Goal: Task Accomplishment & Management: Use online tool/utility

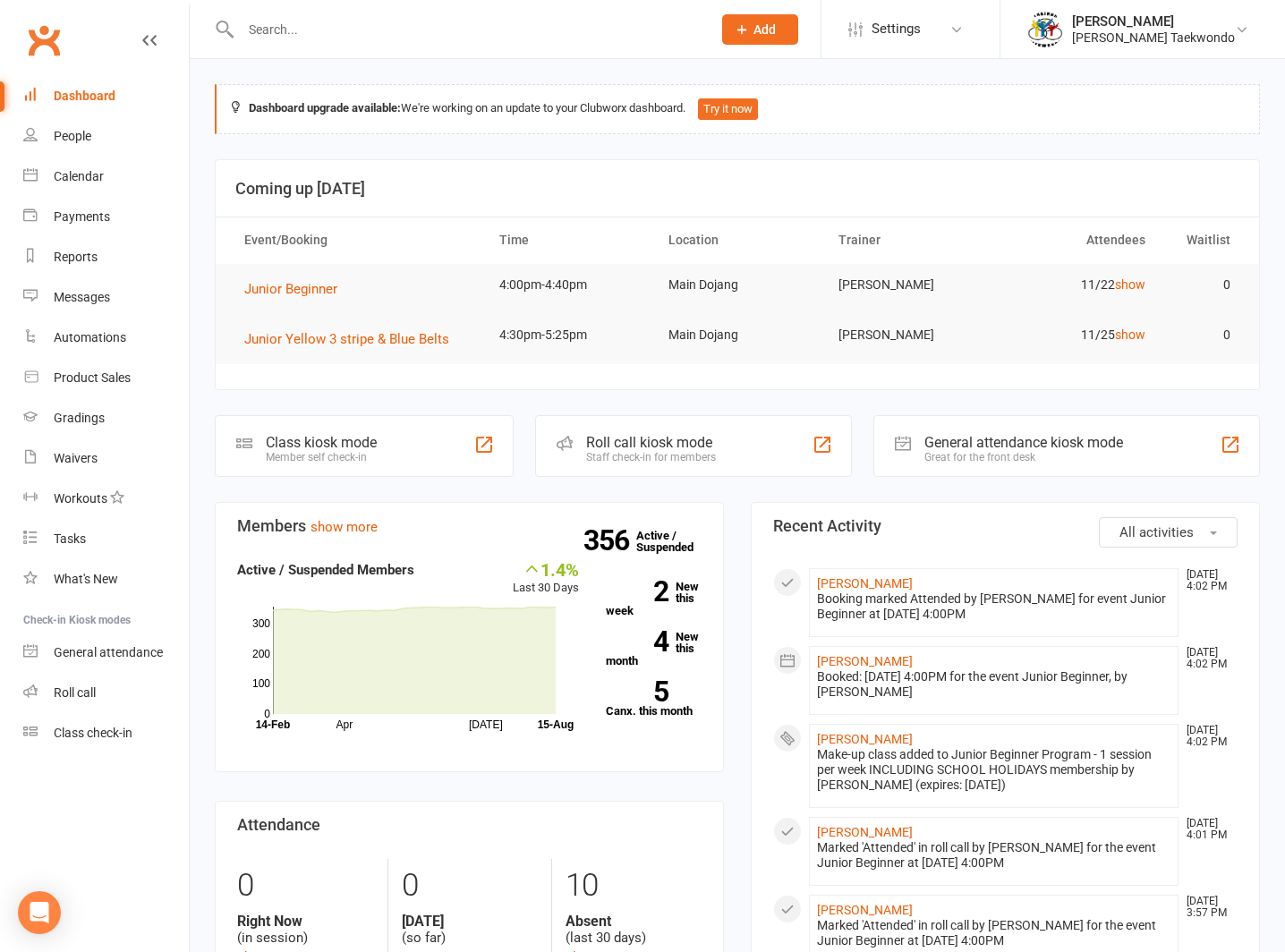
click at [71, 169] on div "Calendar" at bounding box center [78, 177] width 50 height 14
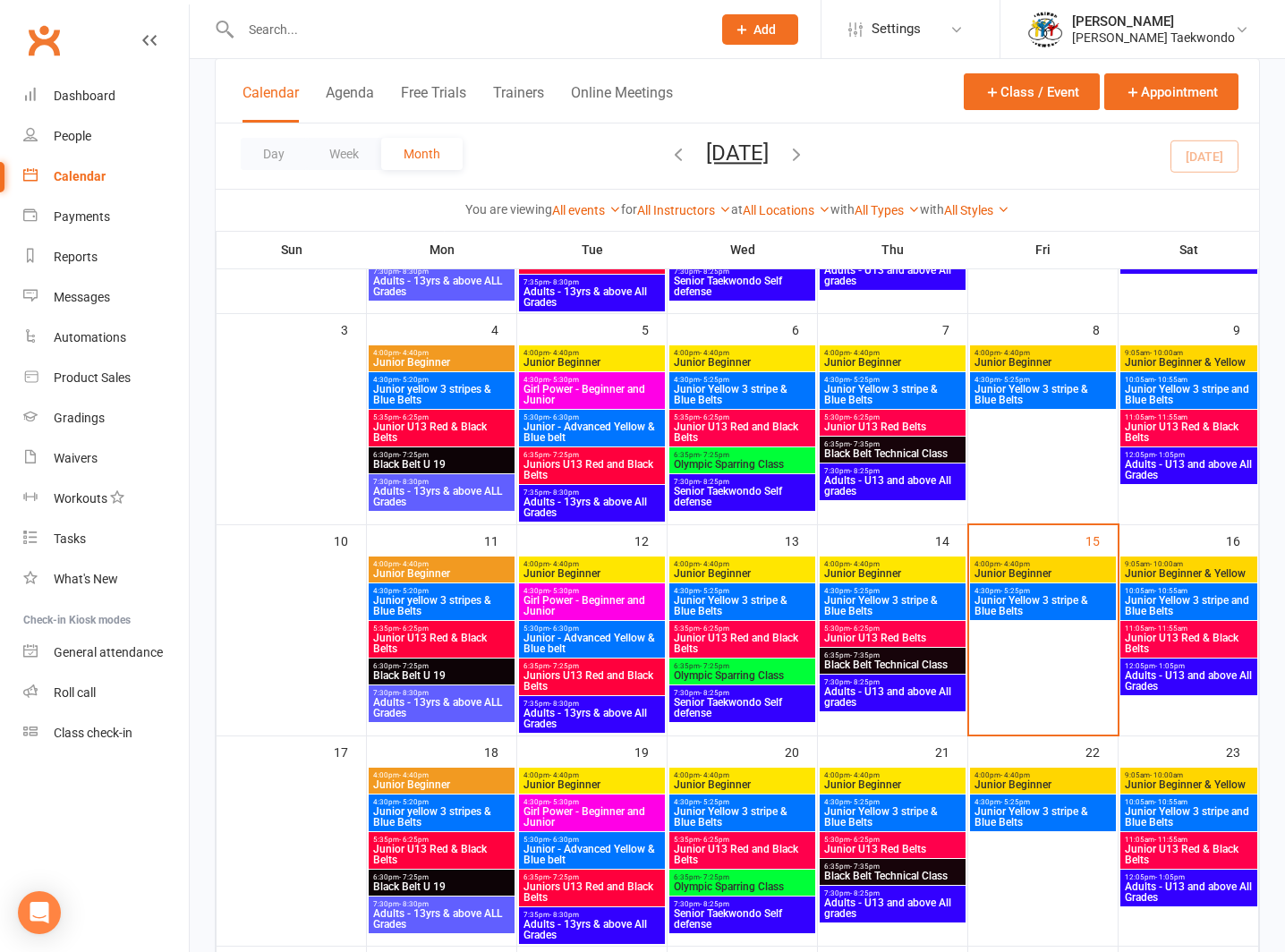
scroll to position [425, 0]
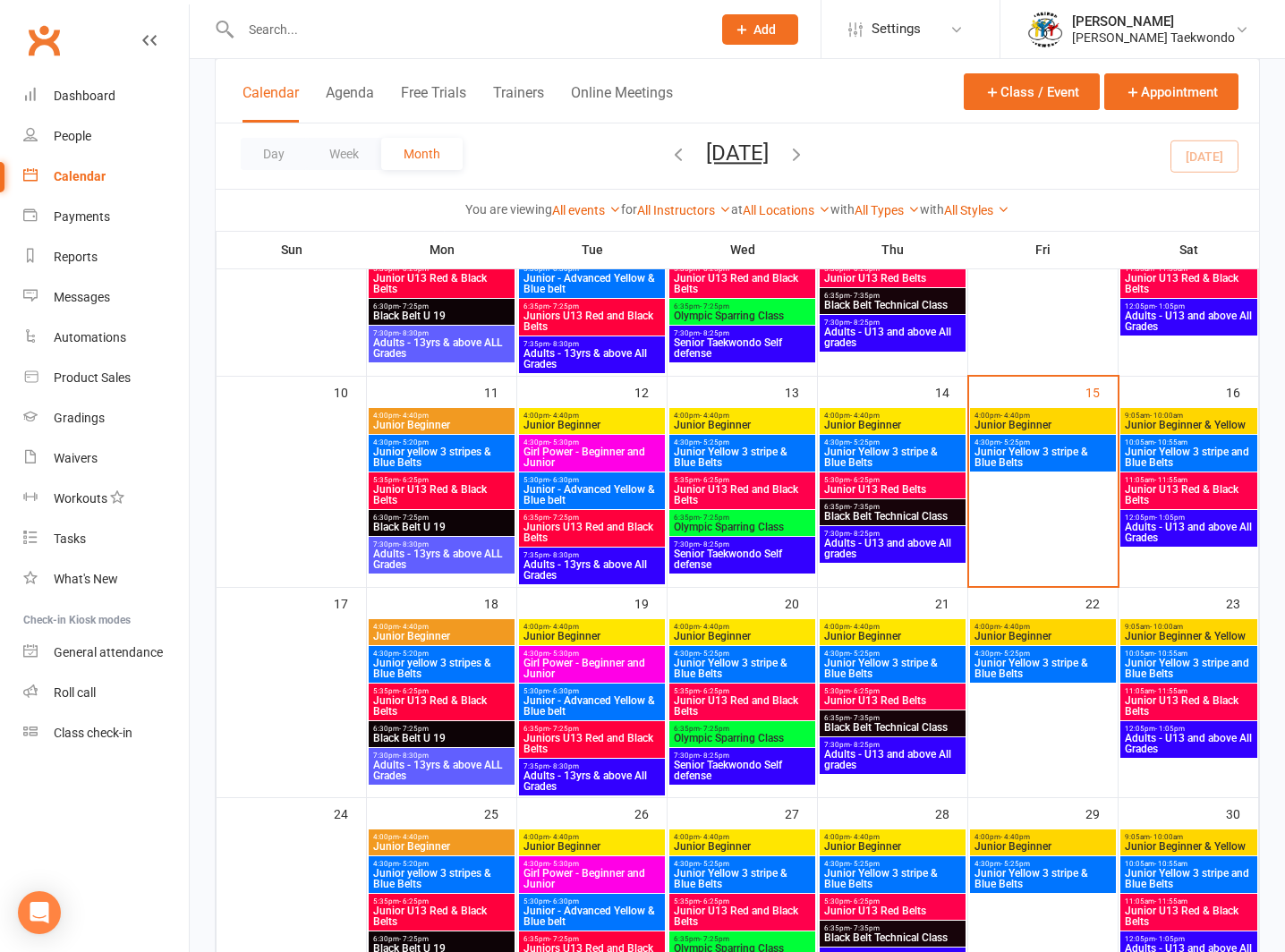
click at [431, 695] on span "Junior U13 Red & Black Belts" at bounding box center [441, 706] width 139 height 22
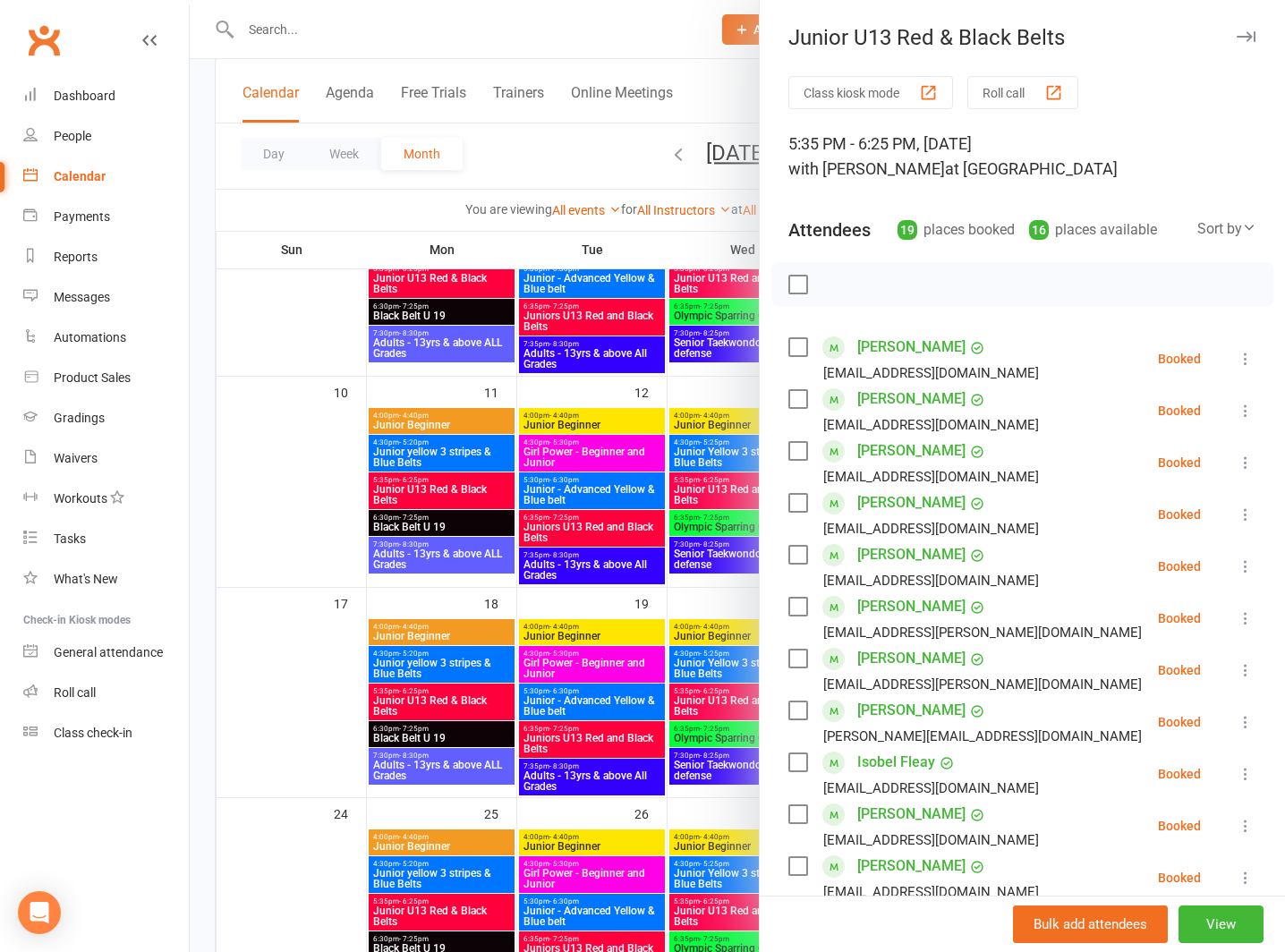
click at [994, 84] on button "Roll call" at bounding box center [1023, 92] width 111 height 34
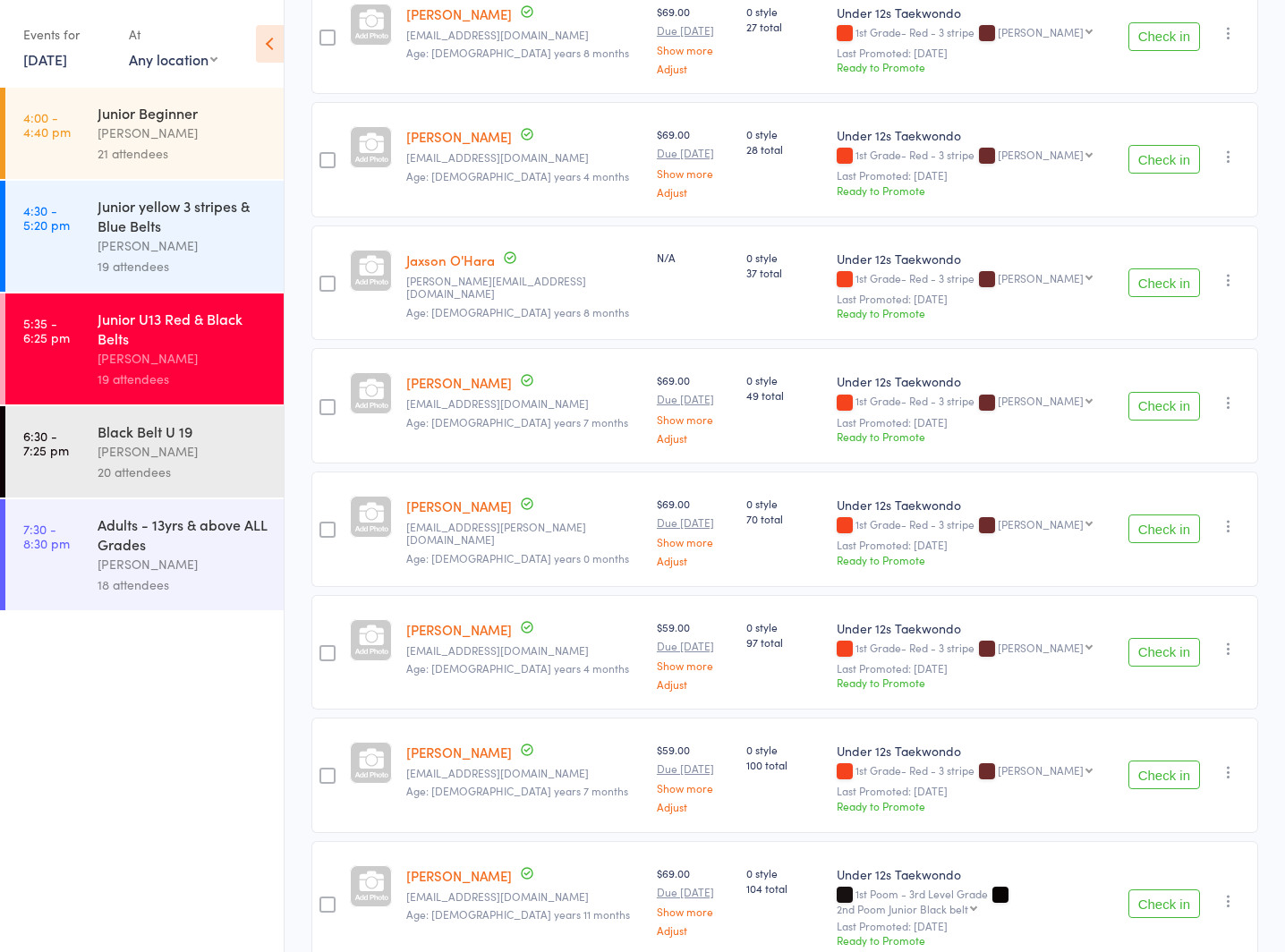
scroll to position [1818, 0]
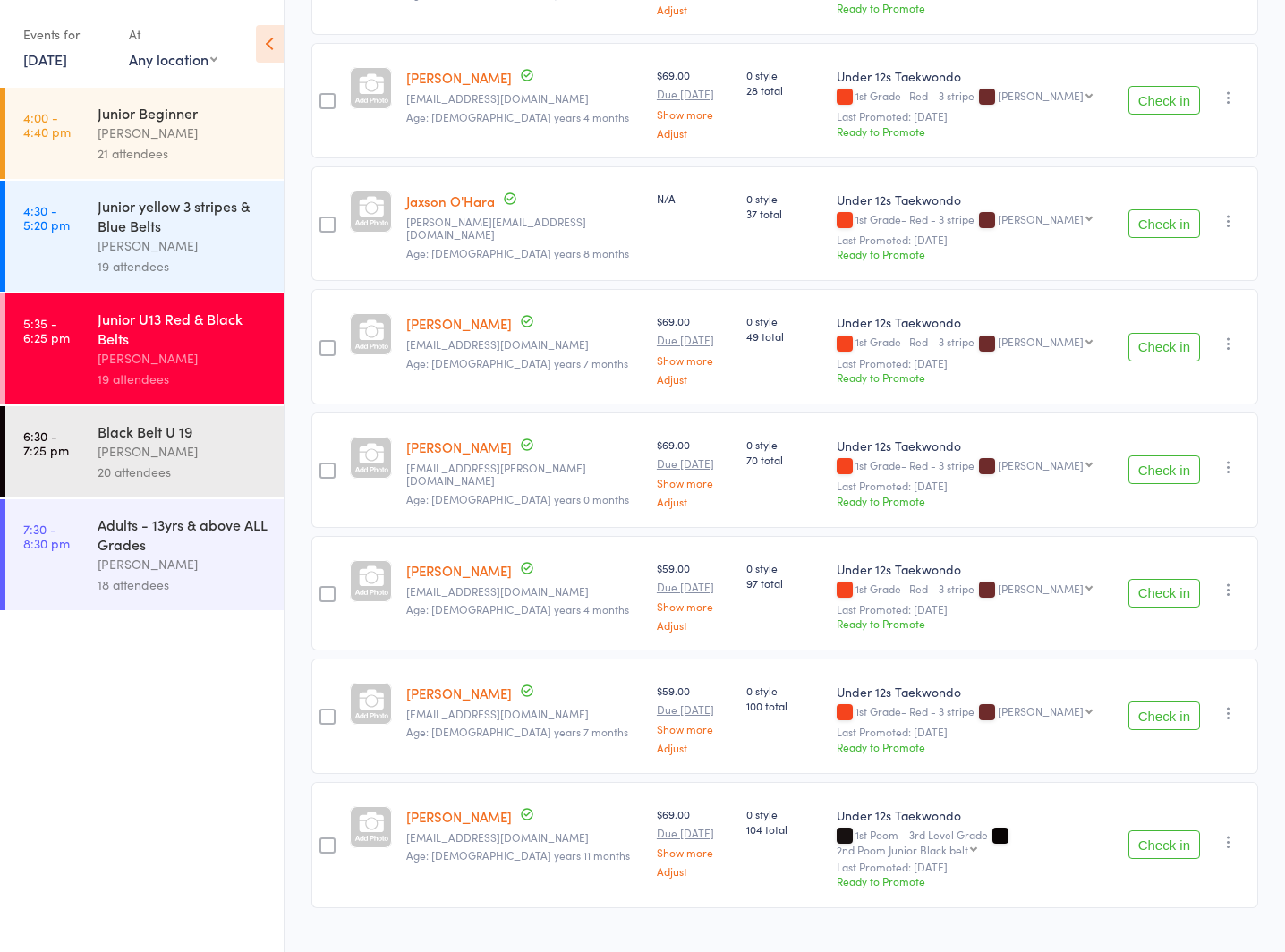
click at [130, 441] on div "[PERSON_NAME]" at bounding box center [183, 451] width 171 height 21
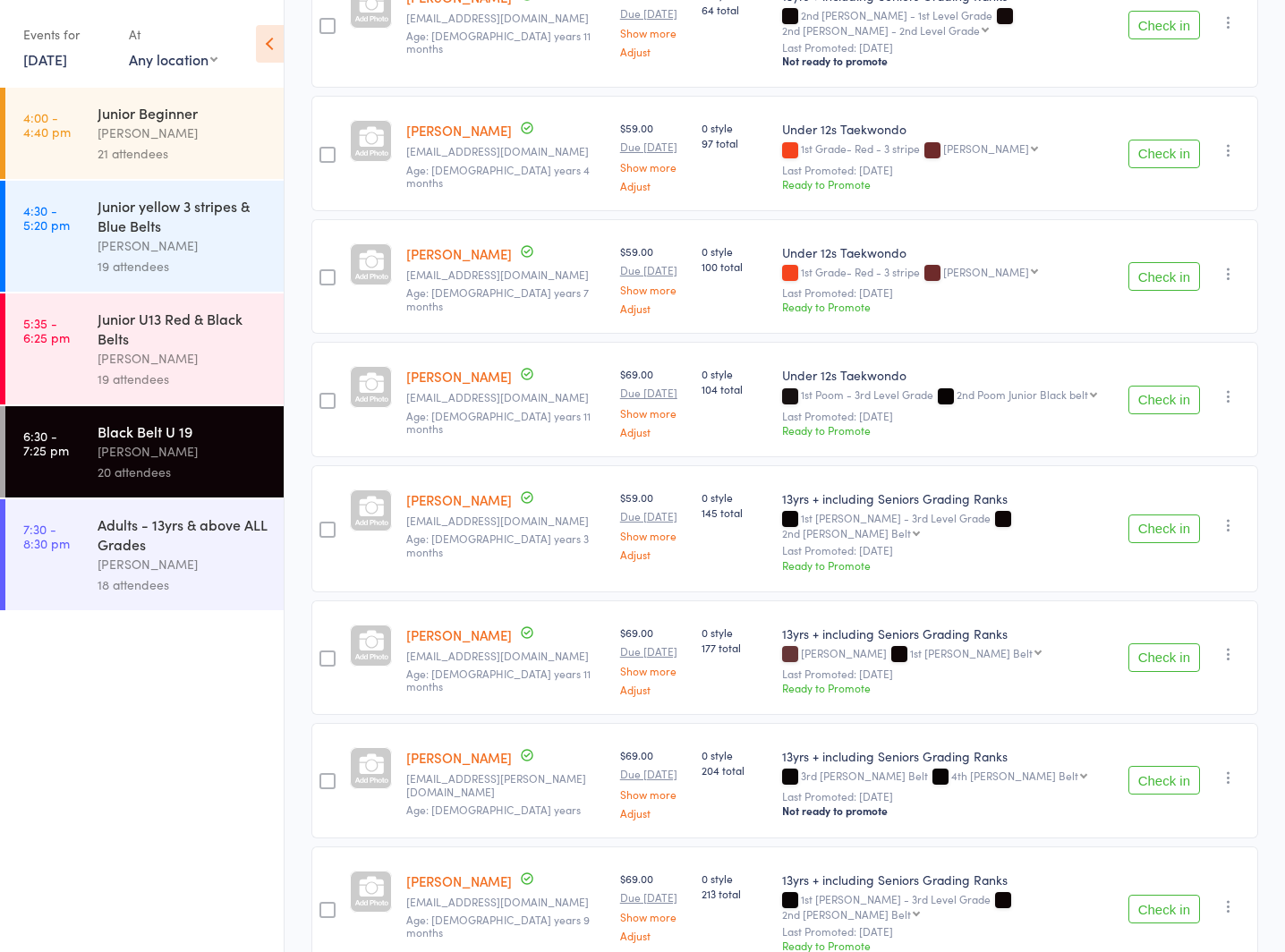
scroll to position [1870, 0]
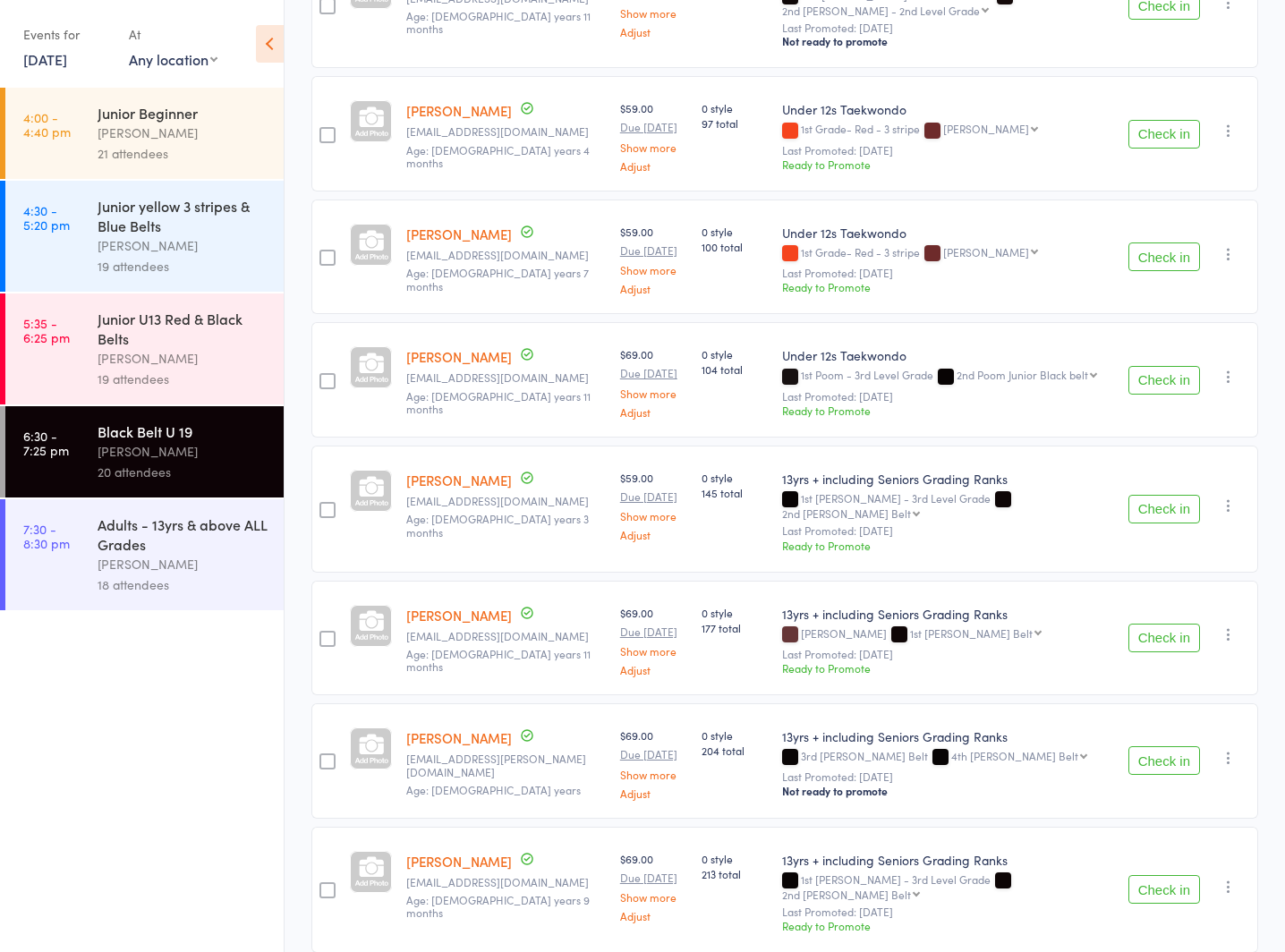
click at [135, 551] on div "Adults - 13yrs & above ALL Grades" at bounding box center [183, 534] width 171 height 39
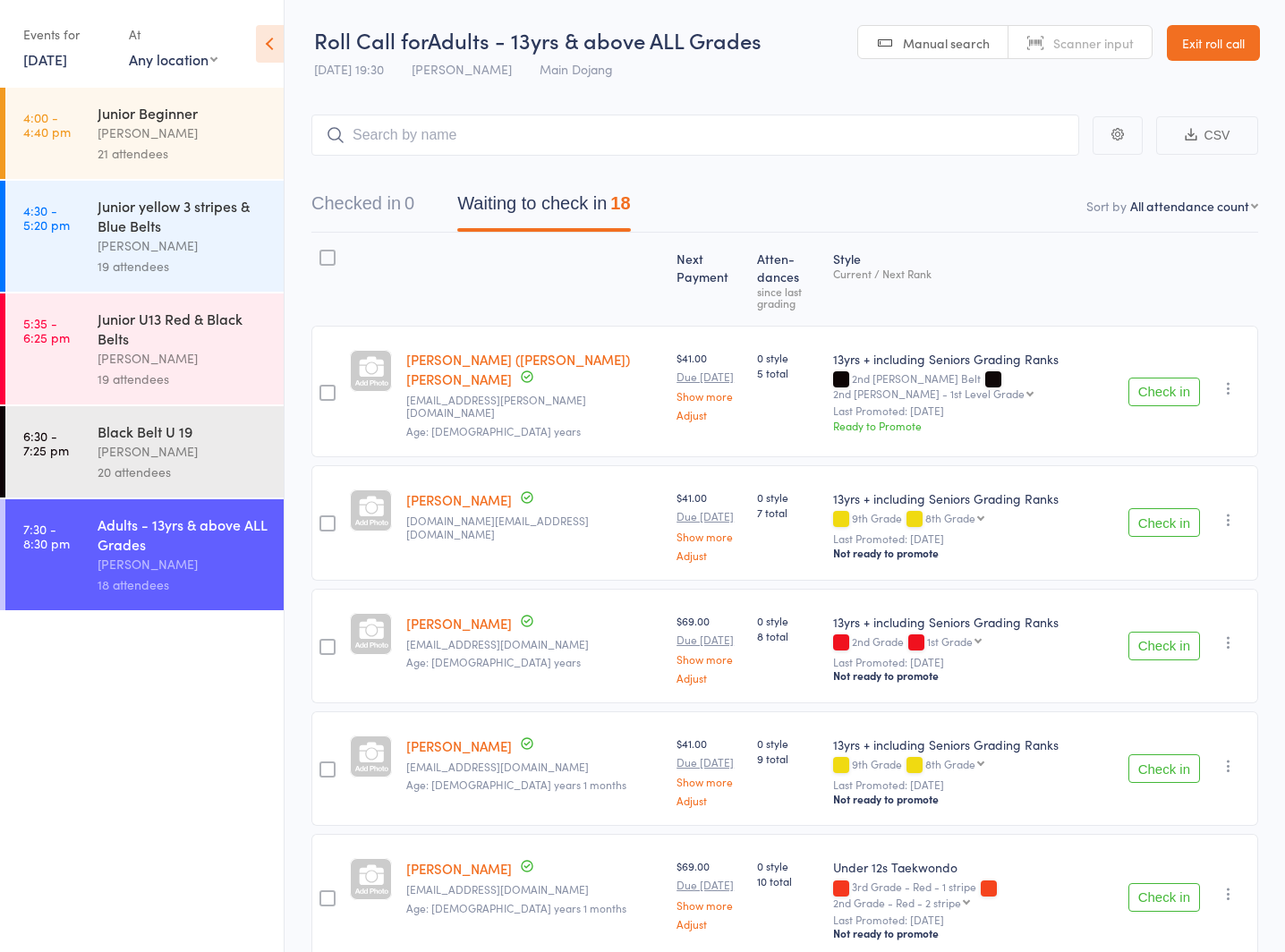
click at [1203, 35] on link "Exit roll call" at bounding box center [1213, 43] width 93 height 36
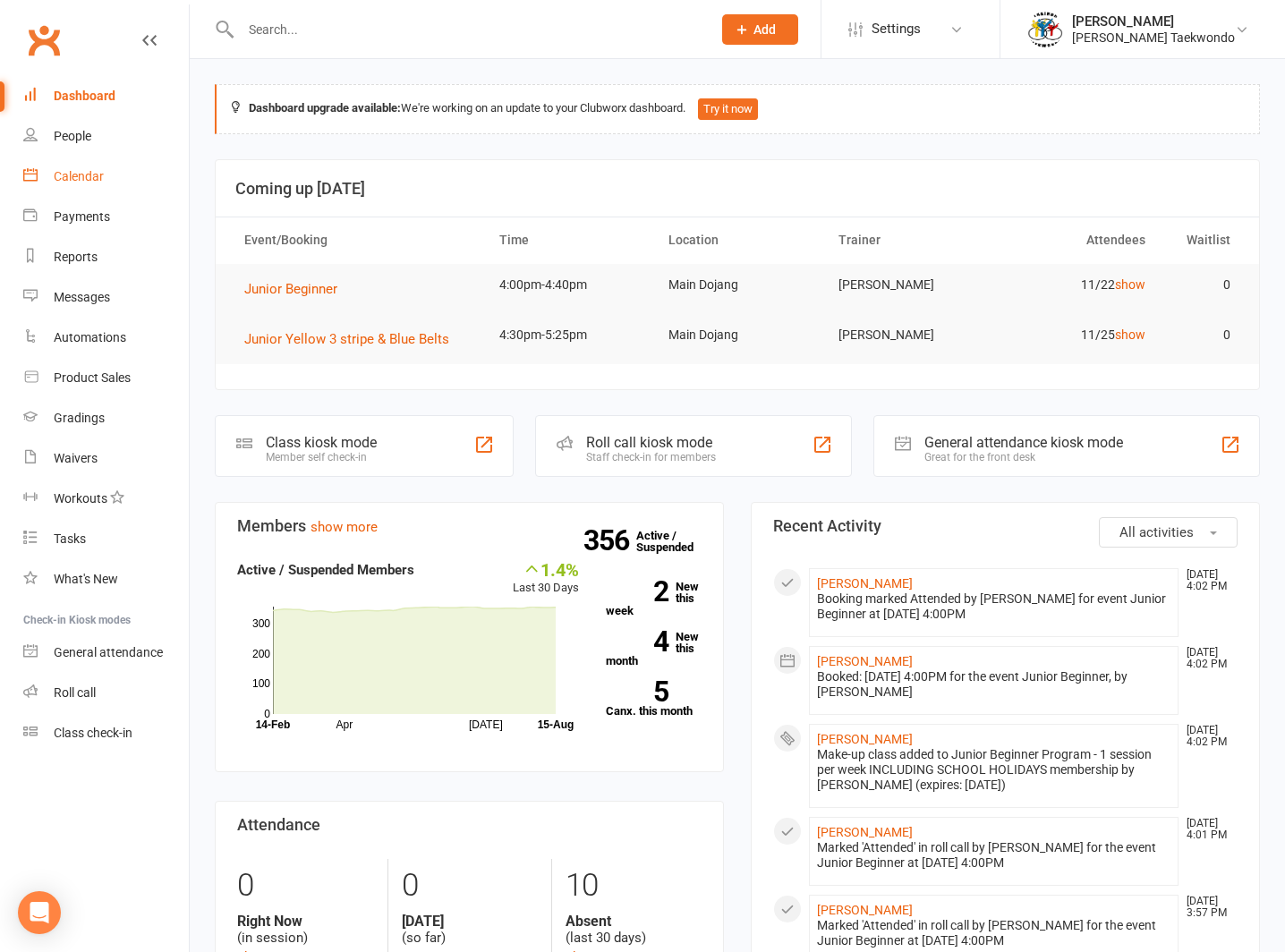
click at [72, 169] on div "Calendar" at bounding box center [78, 177] width 50 height 14
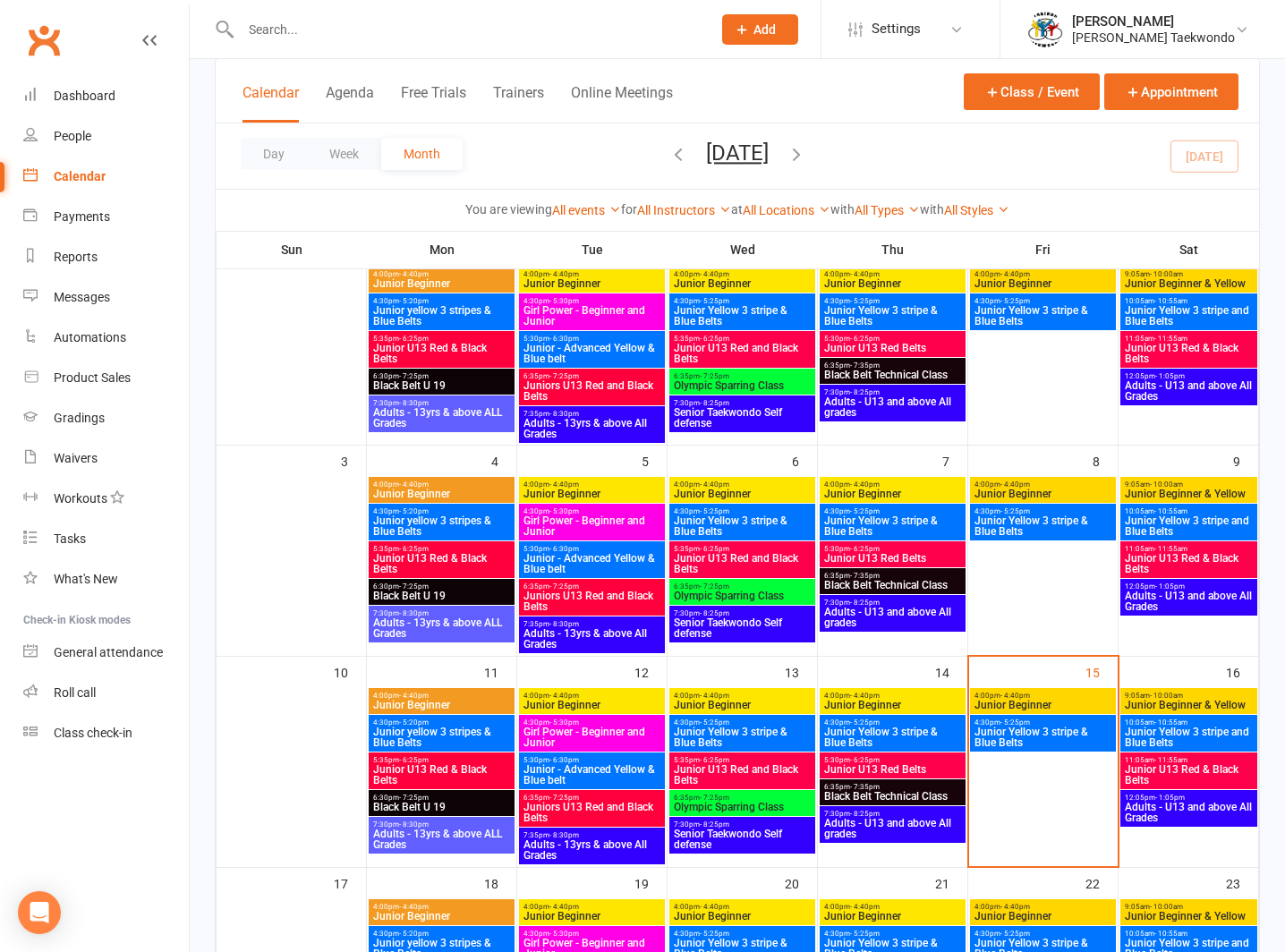
scroll to position [302, 0]
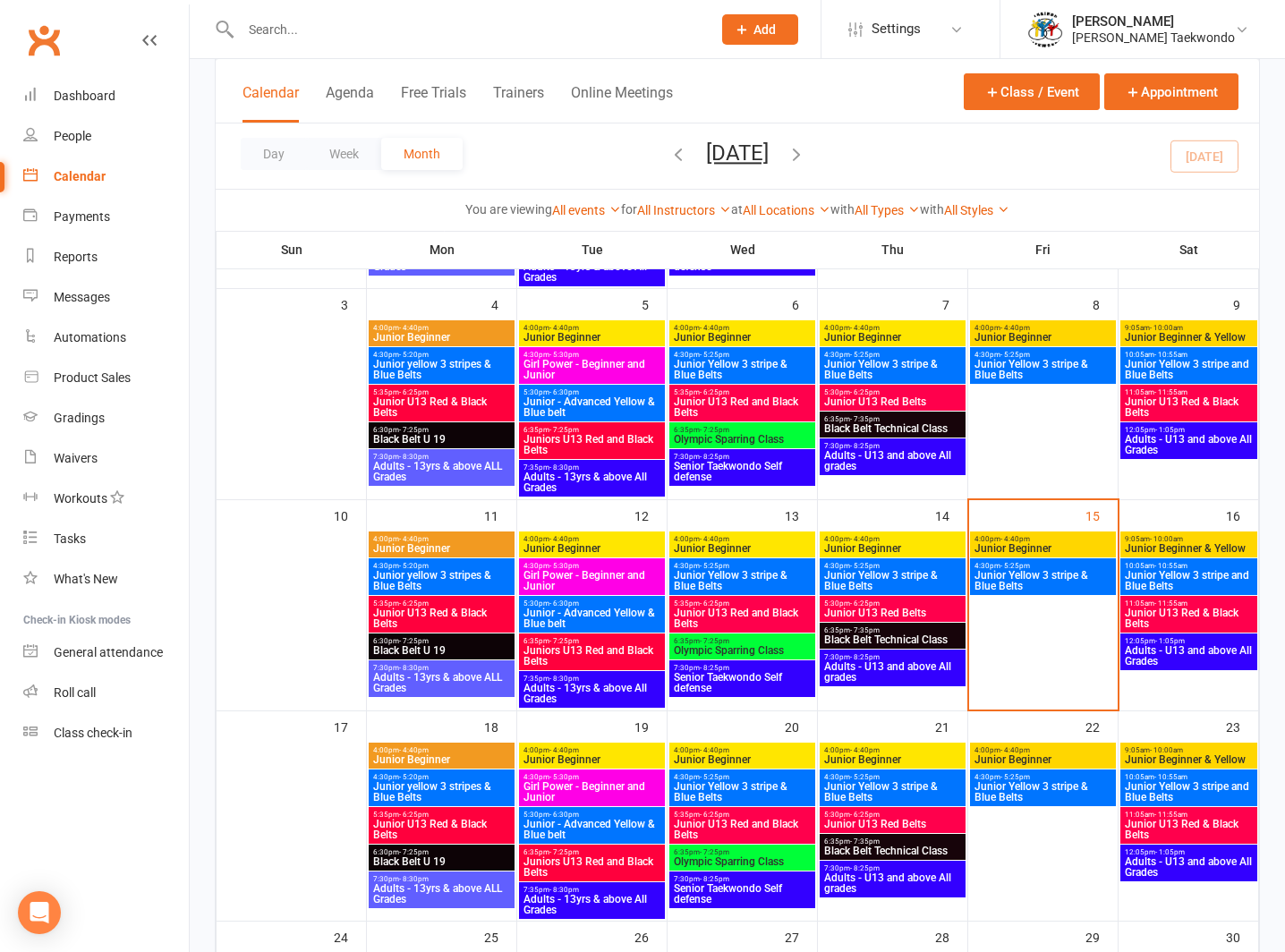
click at [559, 642] on span "- 7:25pm" at bounding box center [564, 640] width 30 height 8
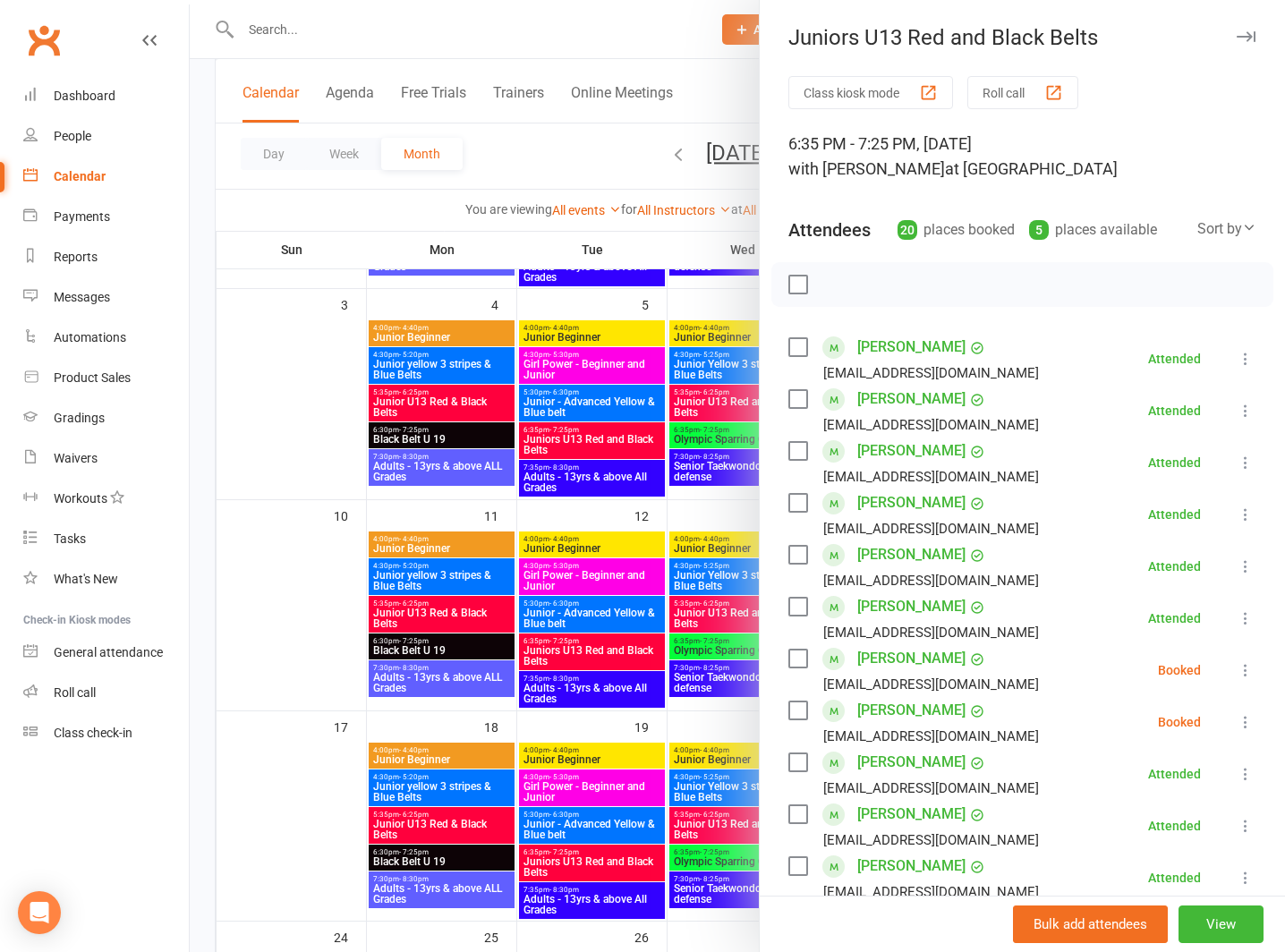
click at [998, 84] on button "Roll call" at bounding box center [1023, 92] width 111 height 34
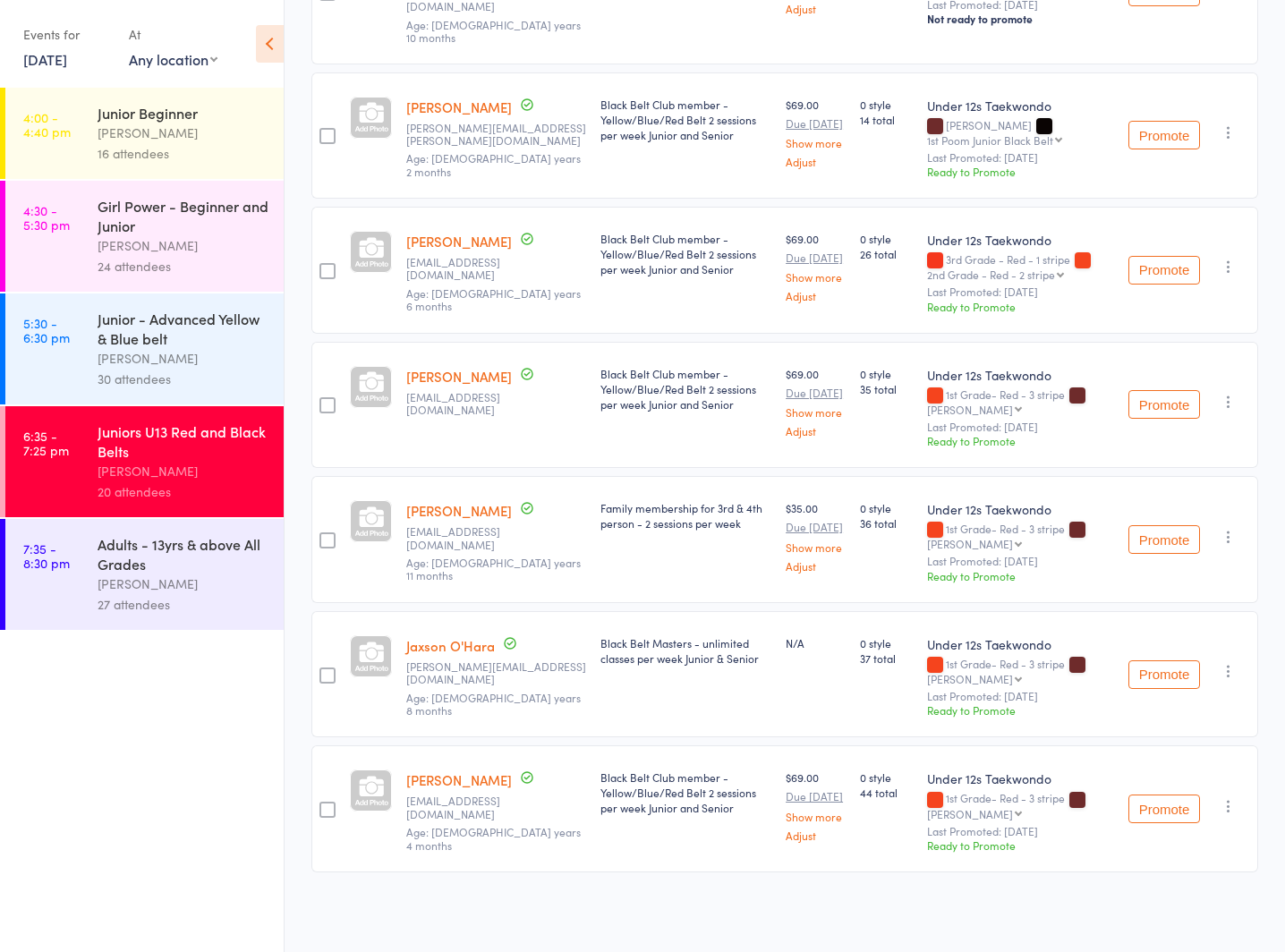
scroll to position [1903, 0]
click at [142, 573] on div "[PERSON_NAME]" at bounding box center [183, 583] width 171 height 21
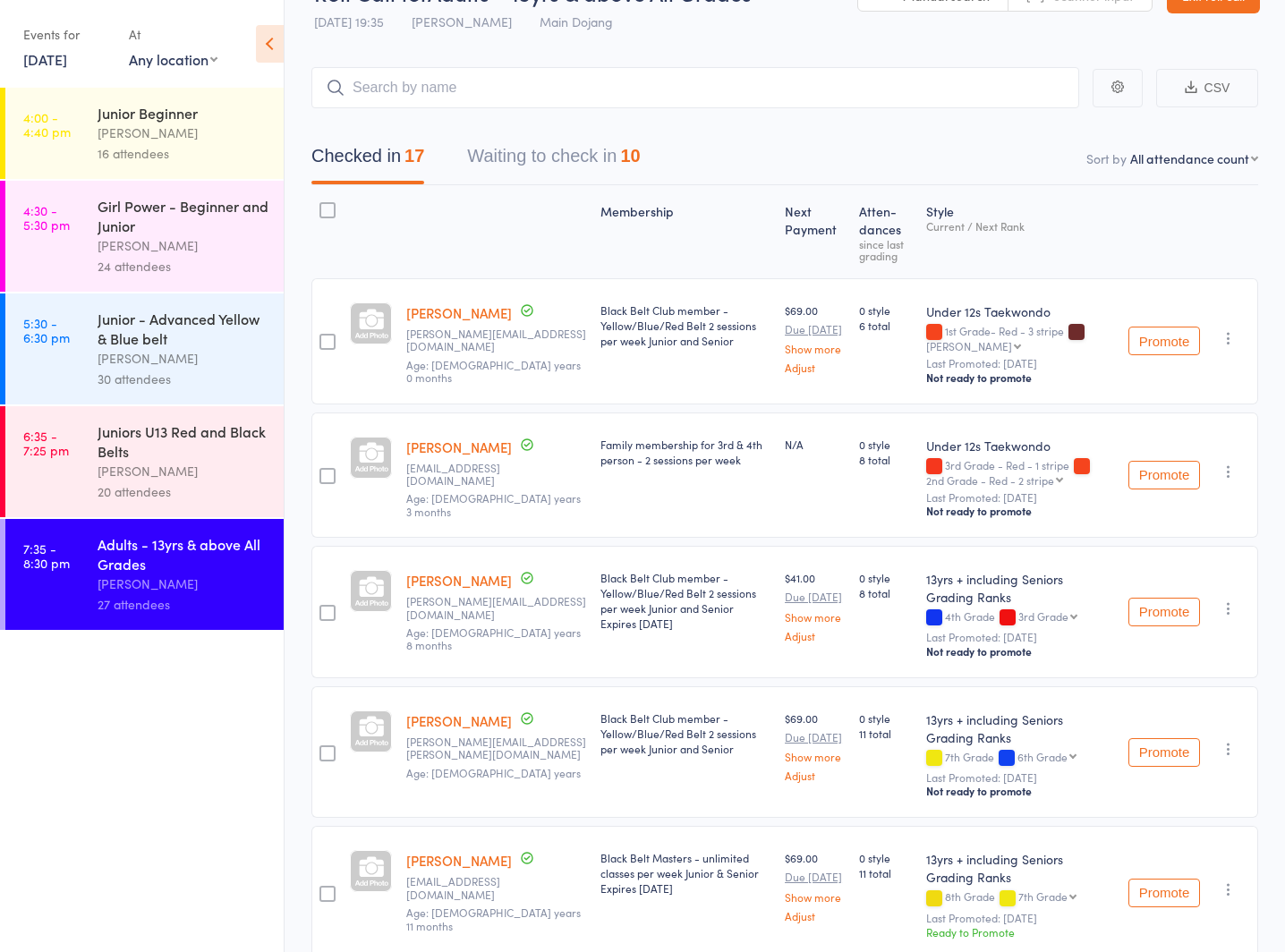
scroll to position [14, 0]
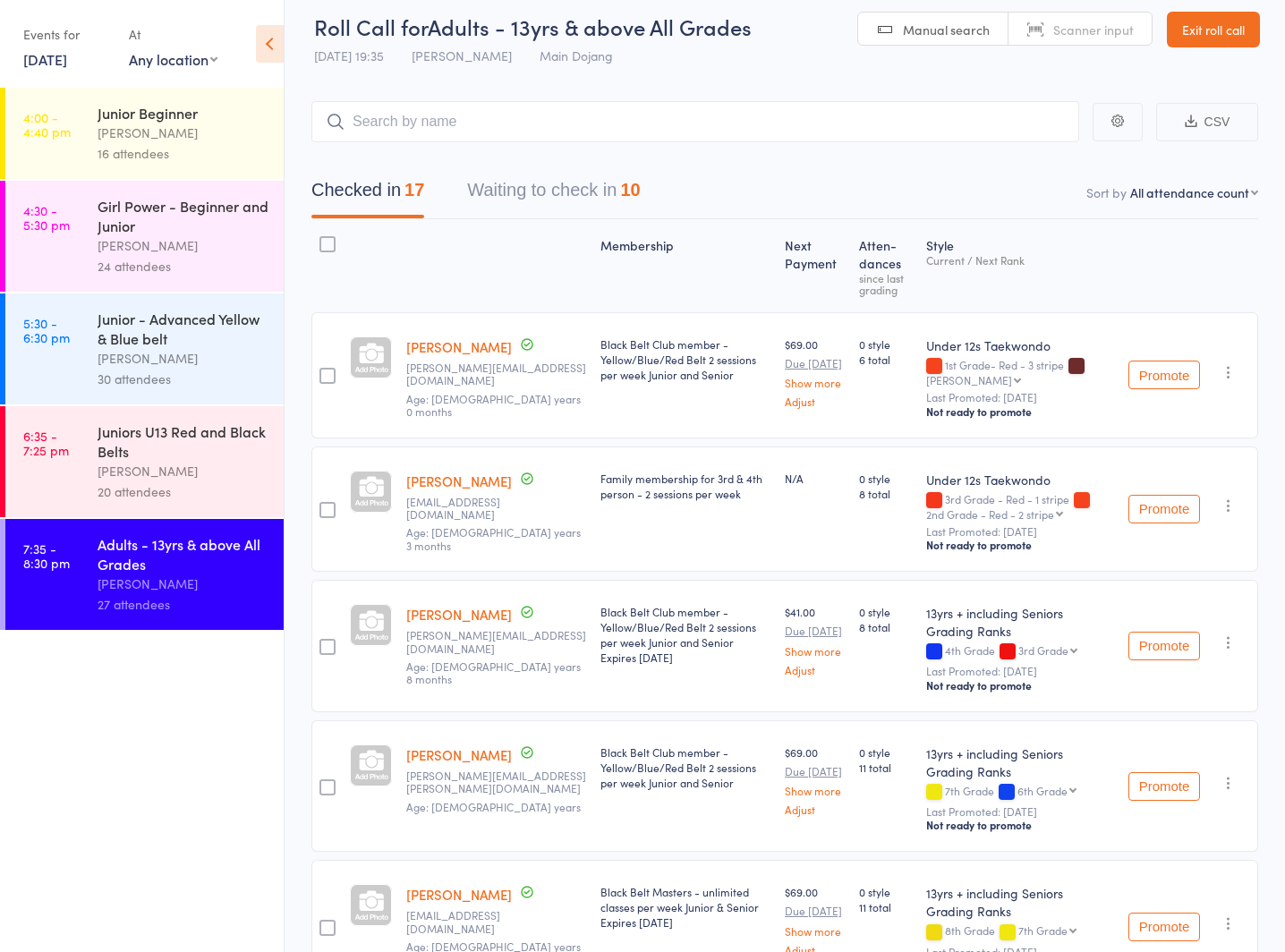
click at [497, 185] on button "Waiting to check in 10" at bounding box center [554, 195] width 173 height 47
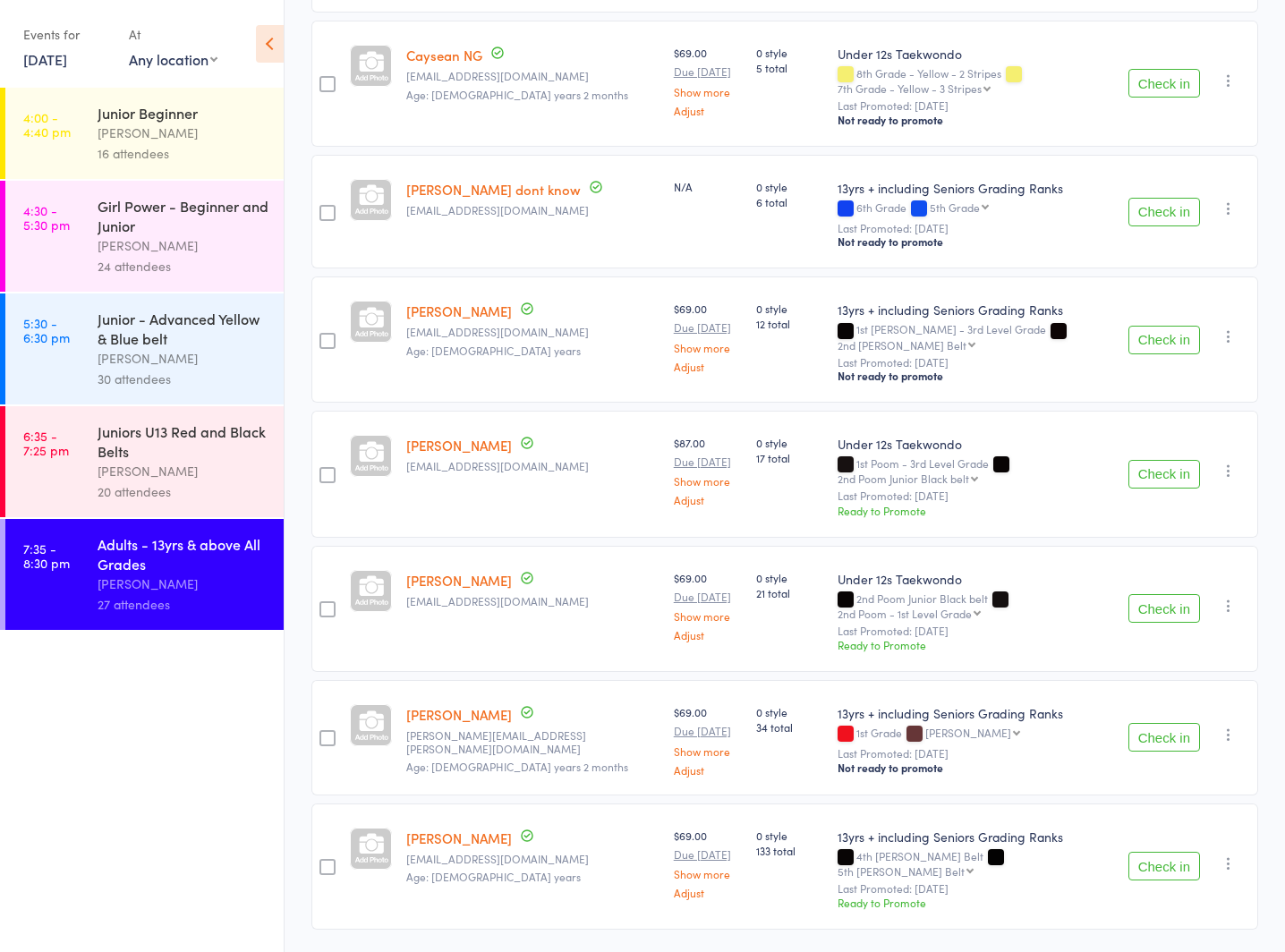
scroll to position [93, 0]
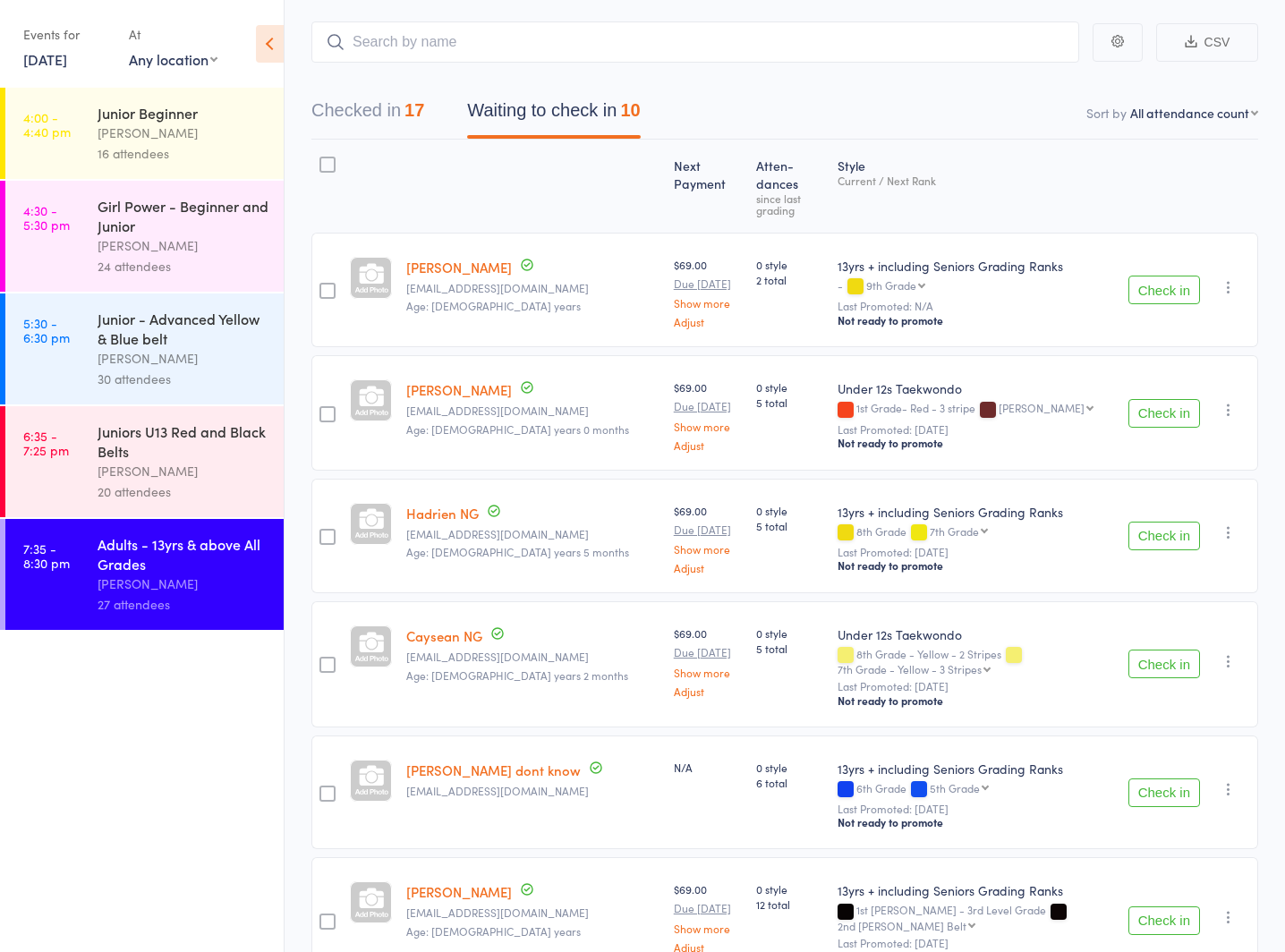
click at [133, 447] on div "Juniors U13 Red and Black Belts" at bounding box center [183, 440] width 171 height 39
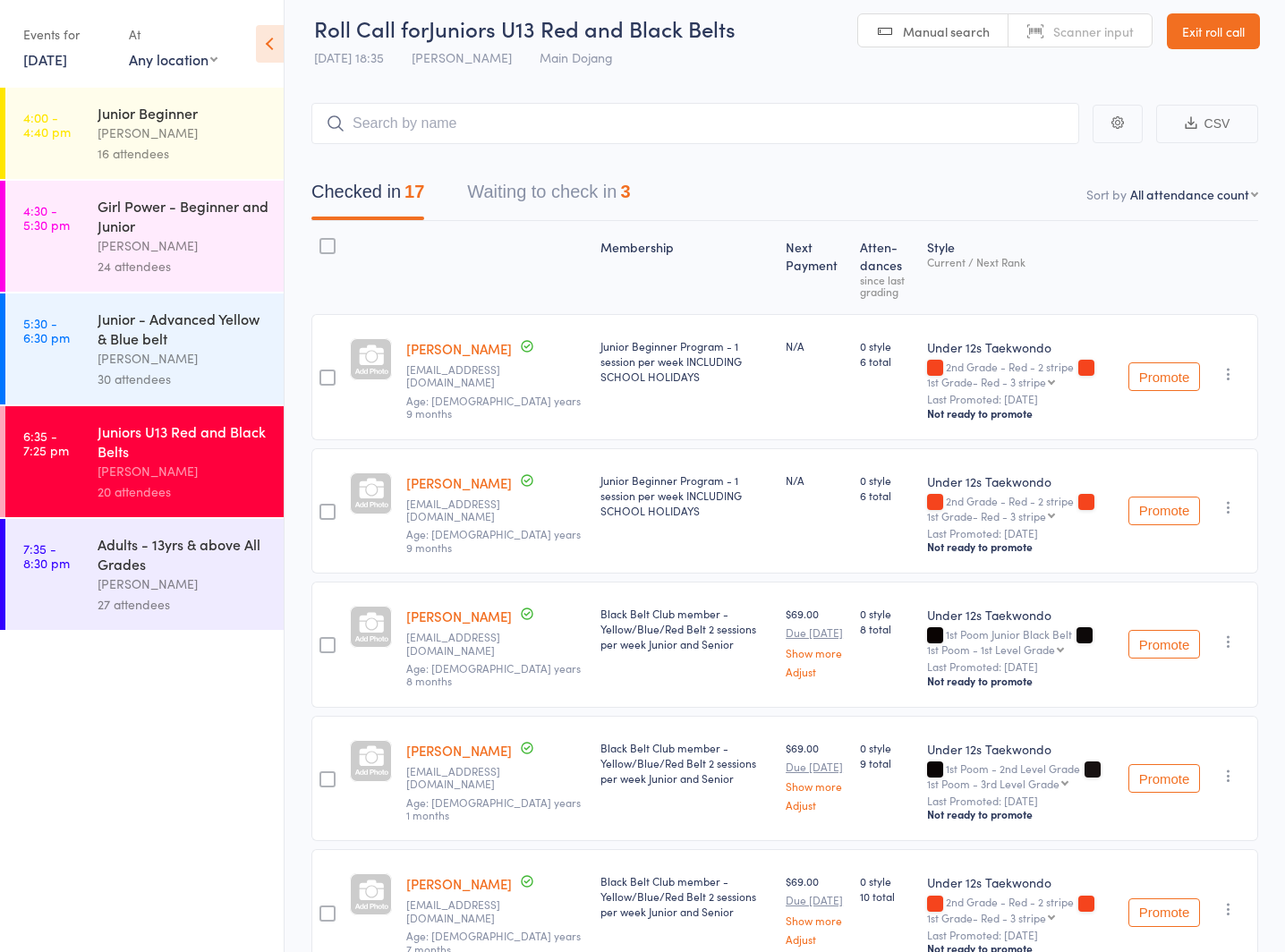
click at [506, 188] on button "Waiting to check in 3" at bounding box center [549, 197] width 163 height 47
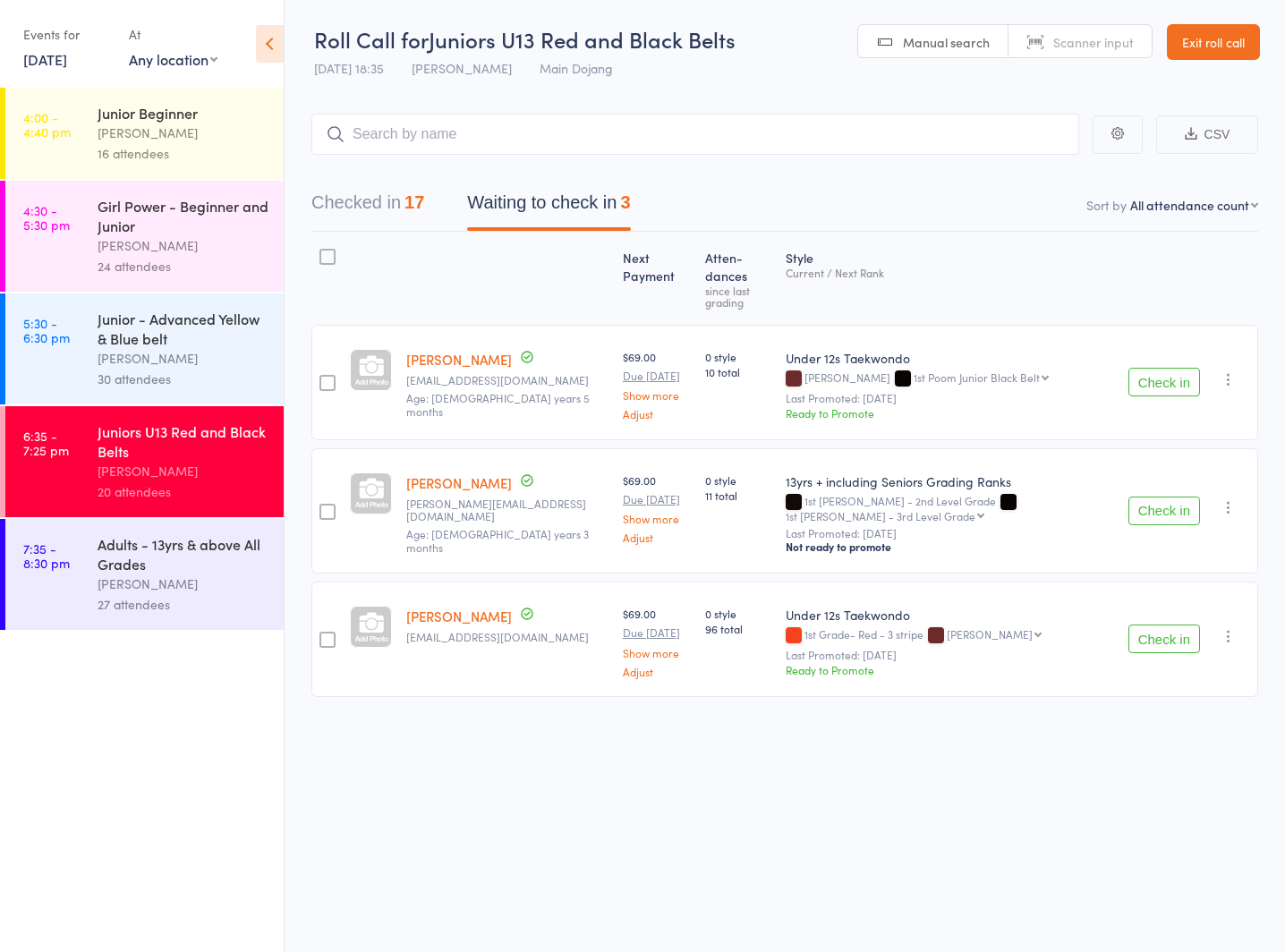
click at [1202, 24] on link "Exit roll call" at bounding box center [1213, 43] width 93 height 36
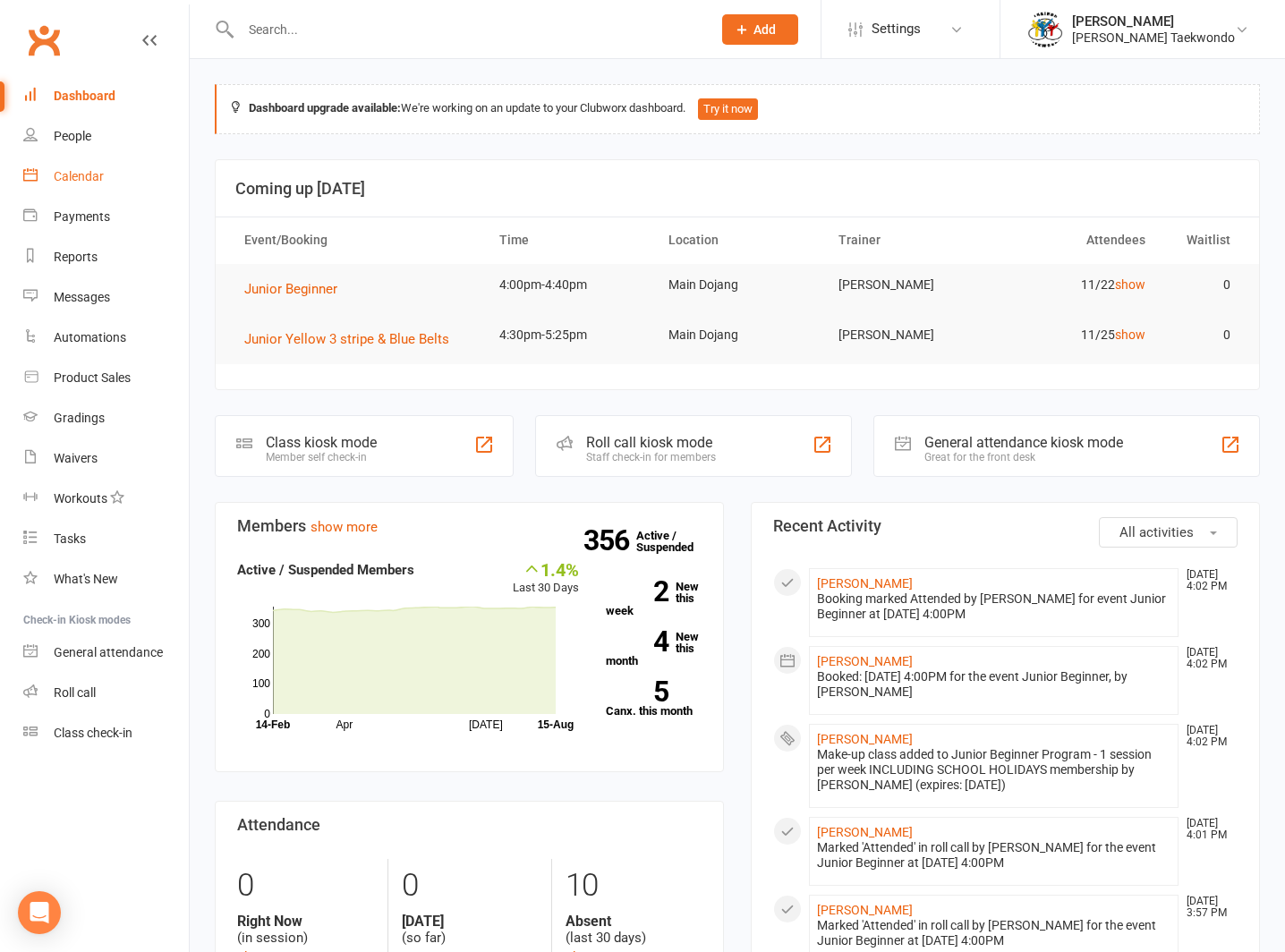
click at [71, 170] on div "Calendar" at bounding box center [78, 177] width 50 height 14
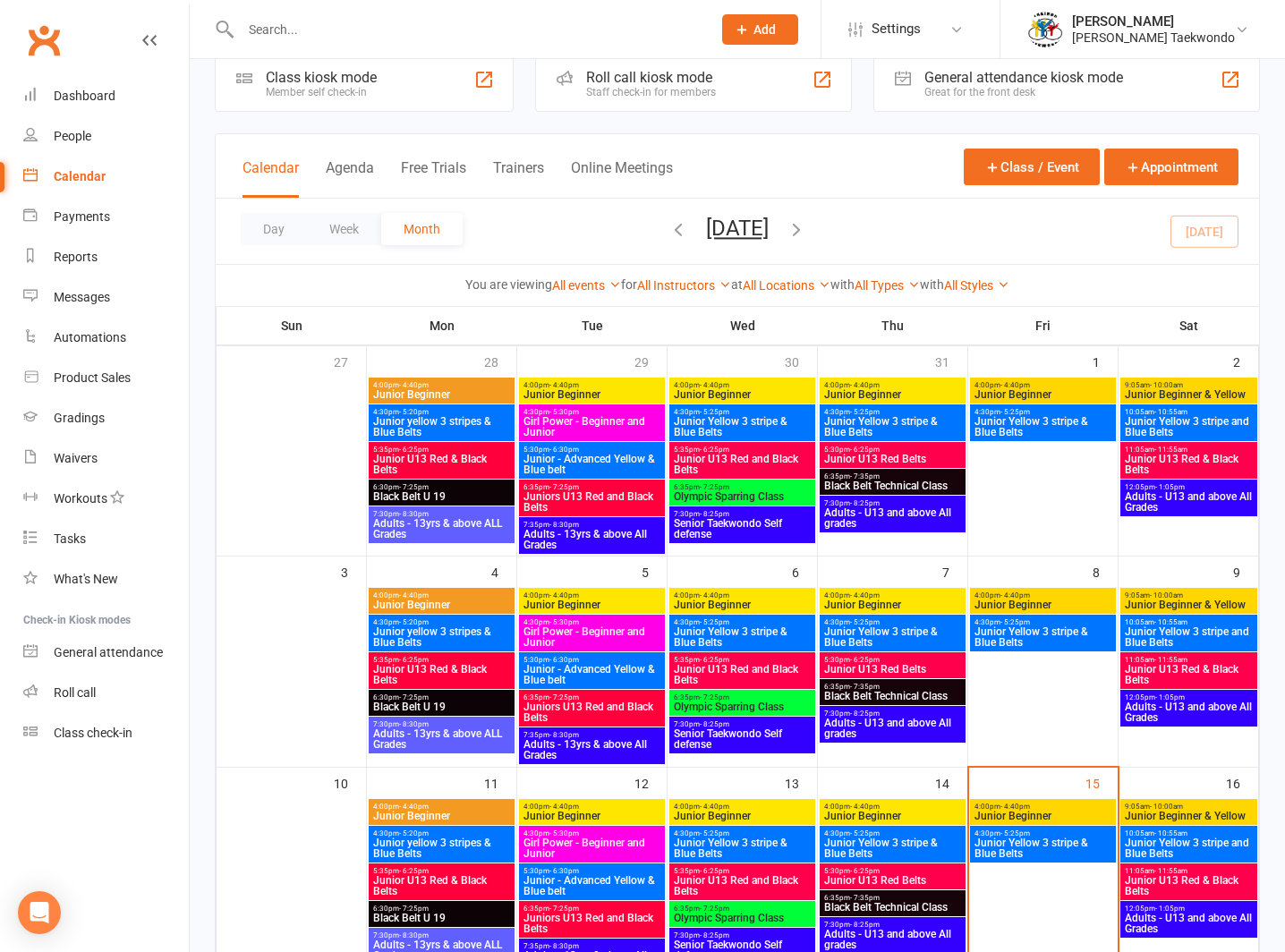
scroll to position [317, 0]
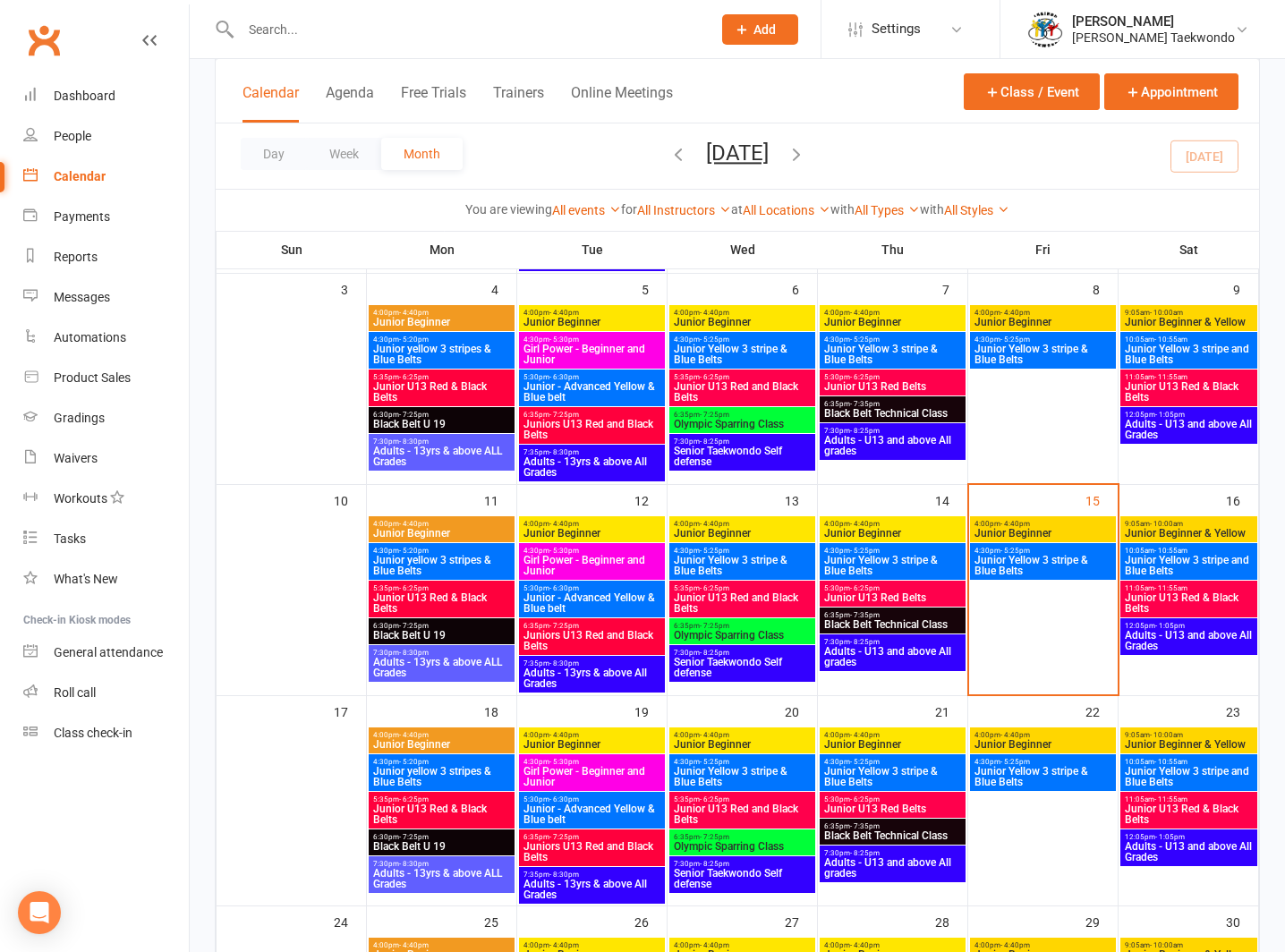
click at [750, 590] on span "5:35pm - 6:25pm" at bounding box center [742, 588] width 139 height 8
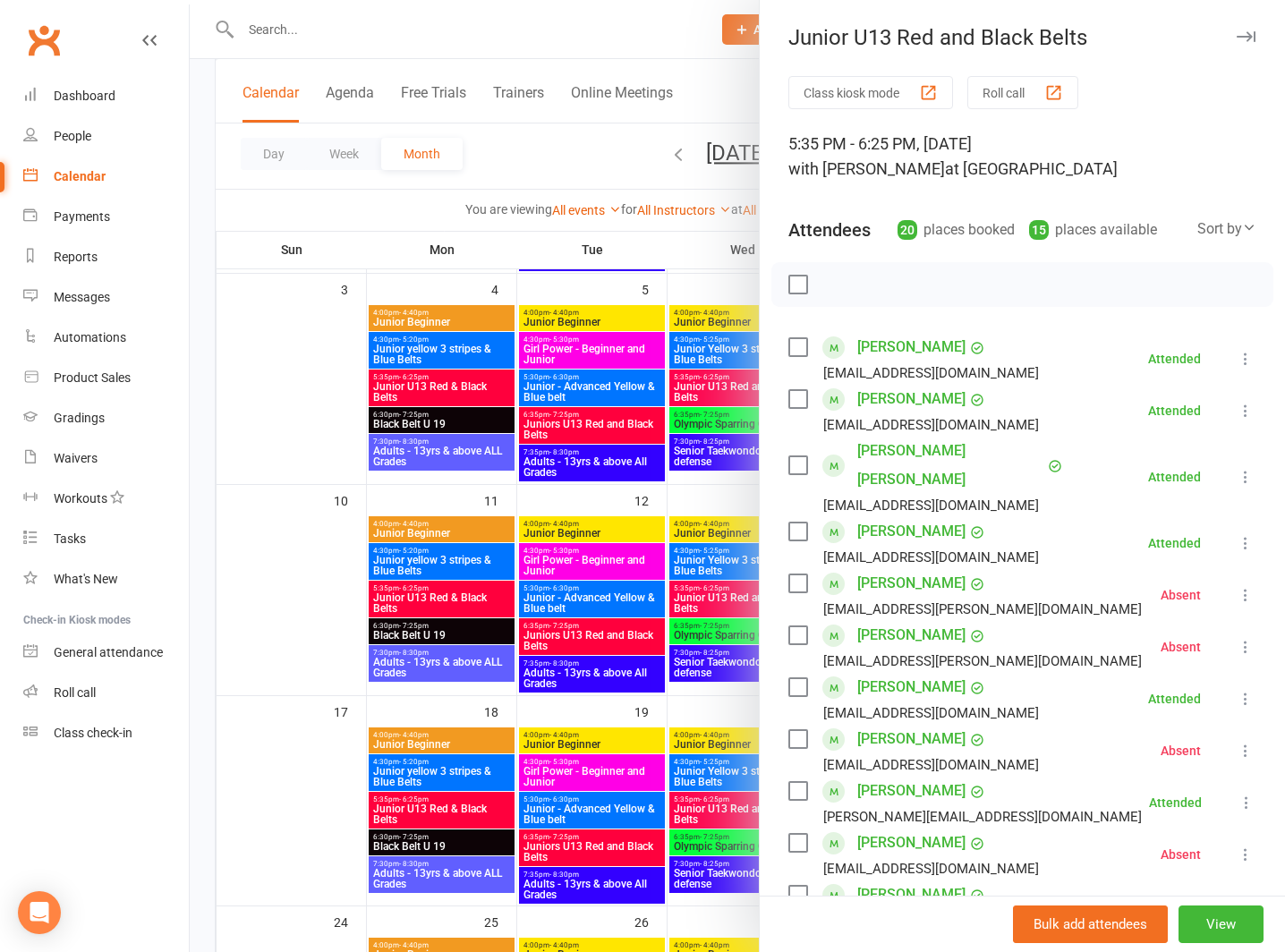
click at [1010, 79] on button "Roll call" at bounding box center [1023, 92] width 111 height 34
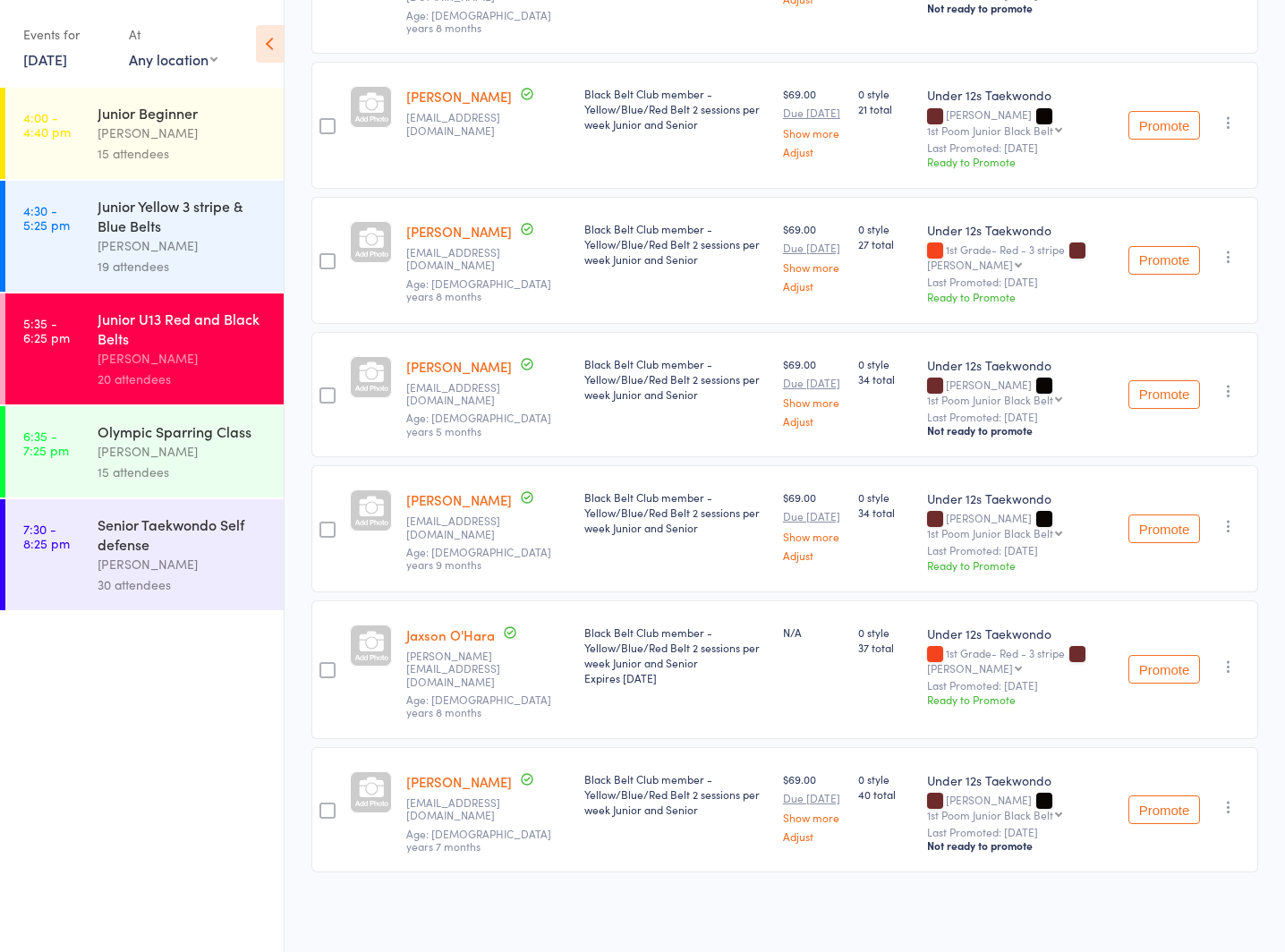
scroll to position [1328, 0]
click at [181, 442] on div "[PERSON_NAME]" at bounding box center [183, 451] width 171 height 21
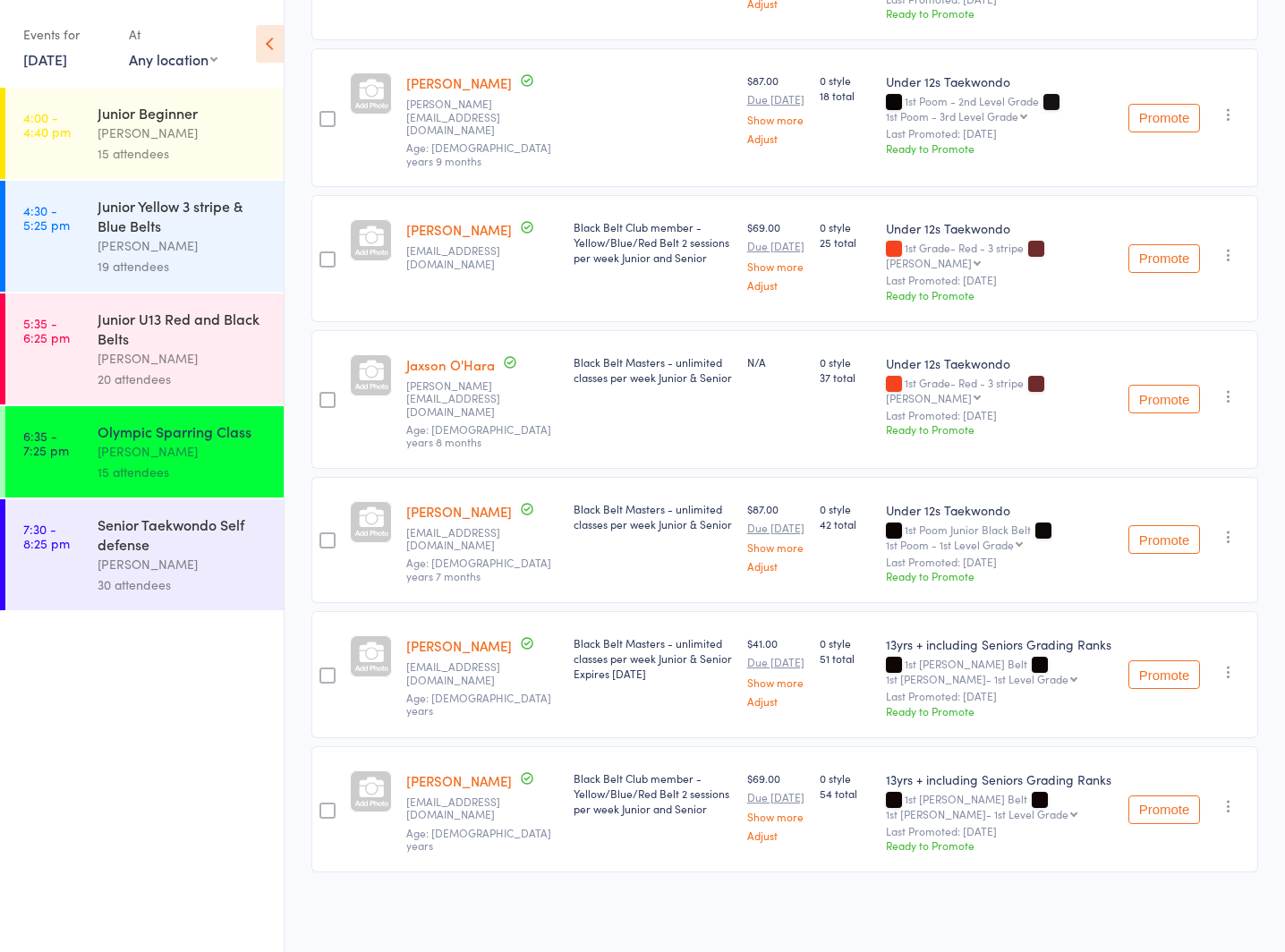
scroll to position [623, 0]
click at [150, 543] on div "Senior Taekwondo Self defense" at bounding box center [183, 534] width 171 height 39
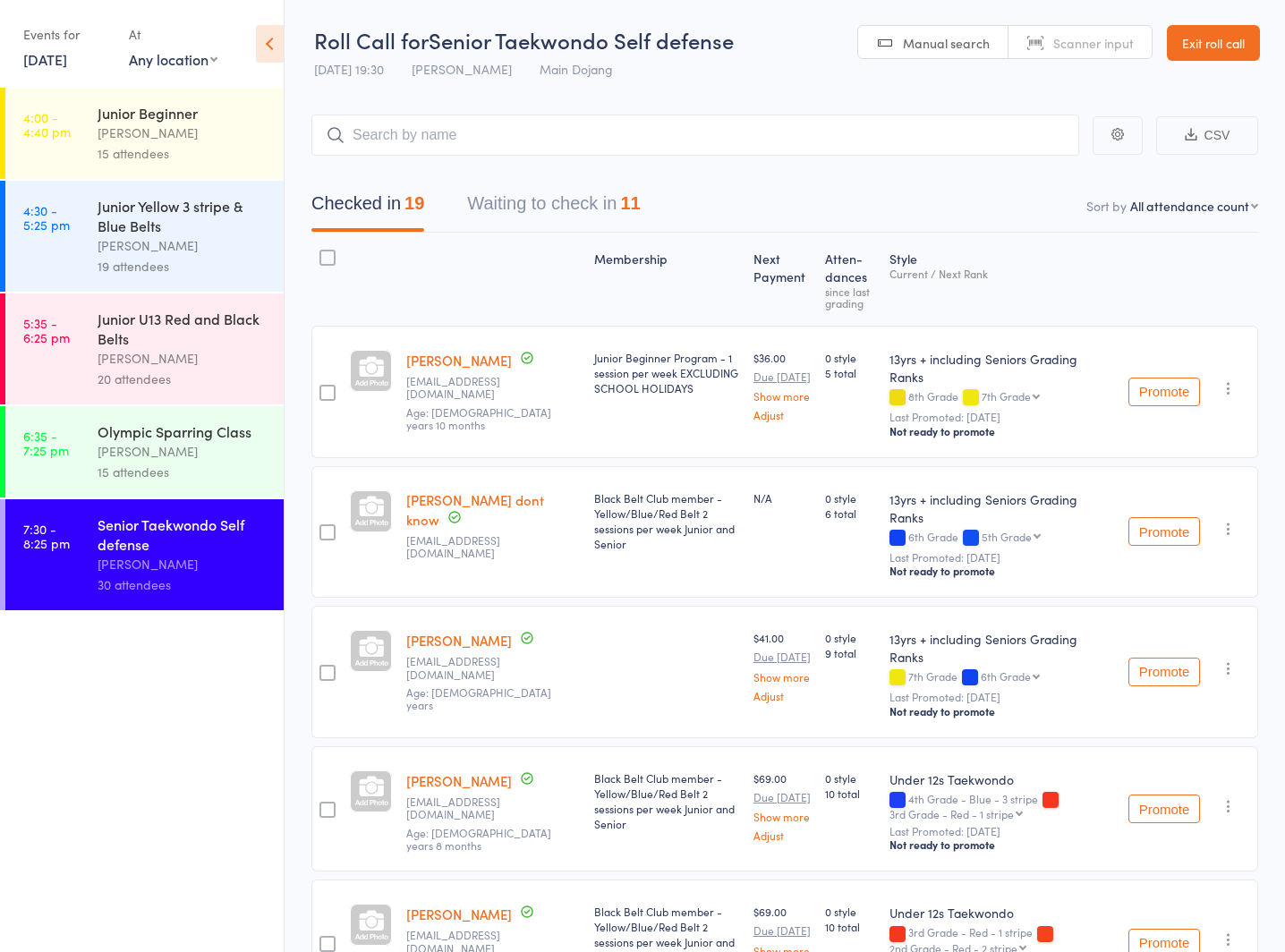
click at [1209, 35] on link "Exit roll call" at bounding box center [1213, 43] width 93 height 36
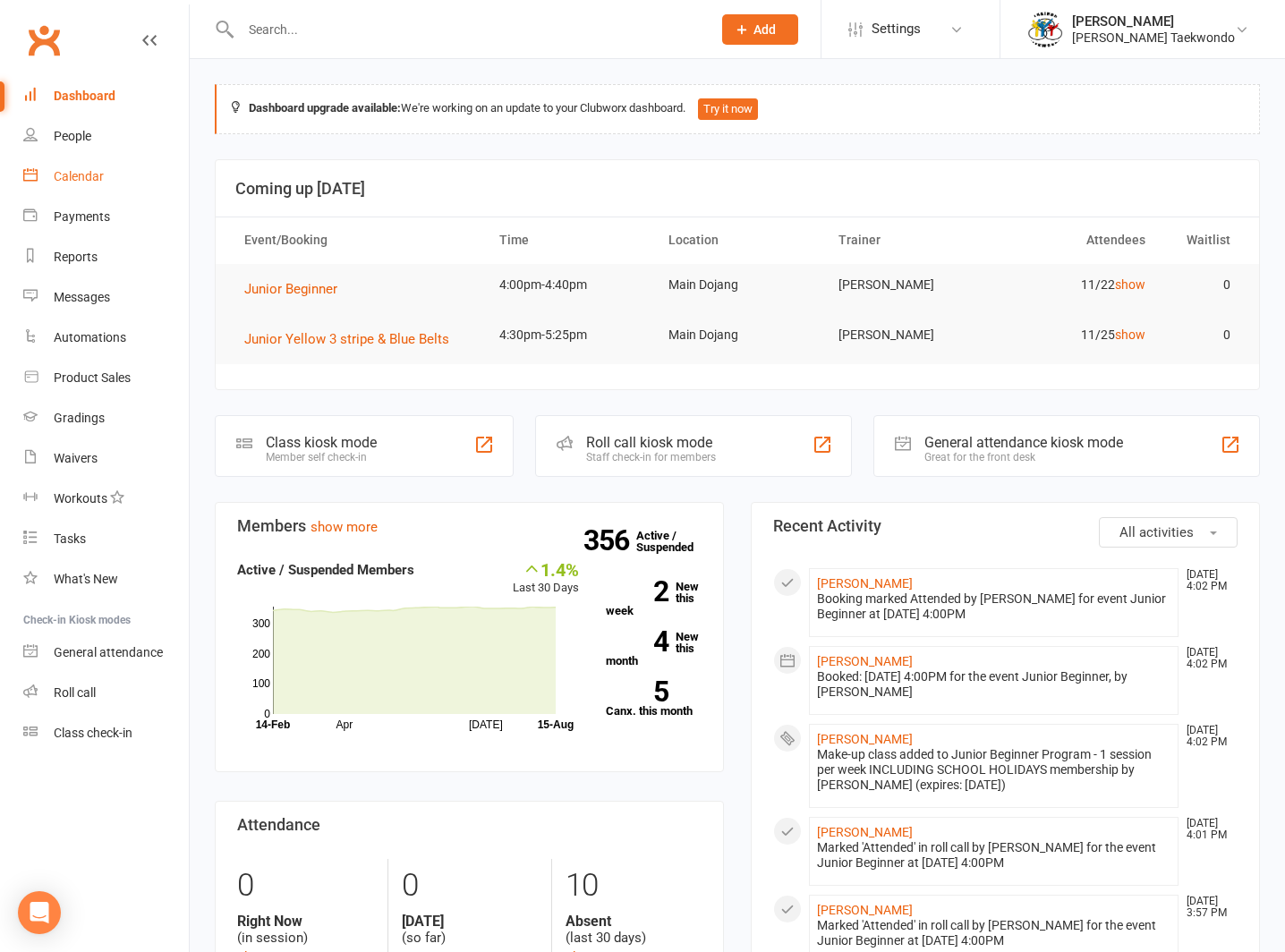
click at [70, 168] on link "Calendar" at bounding box center [106, 177] width 166 height 40
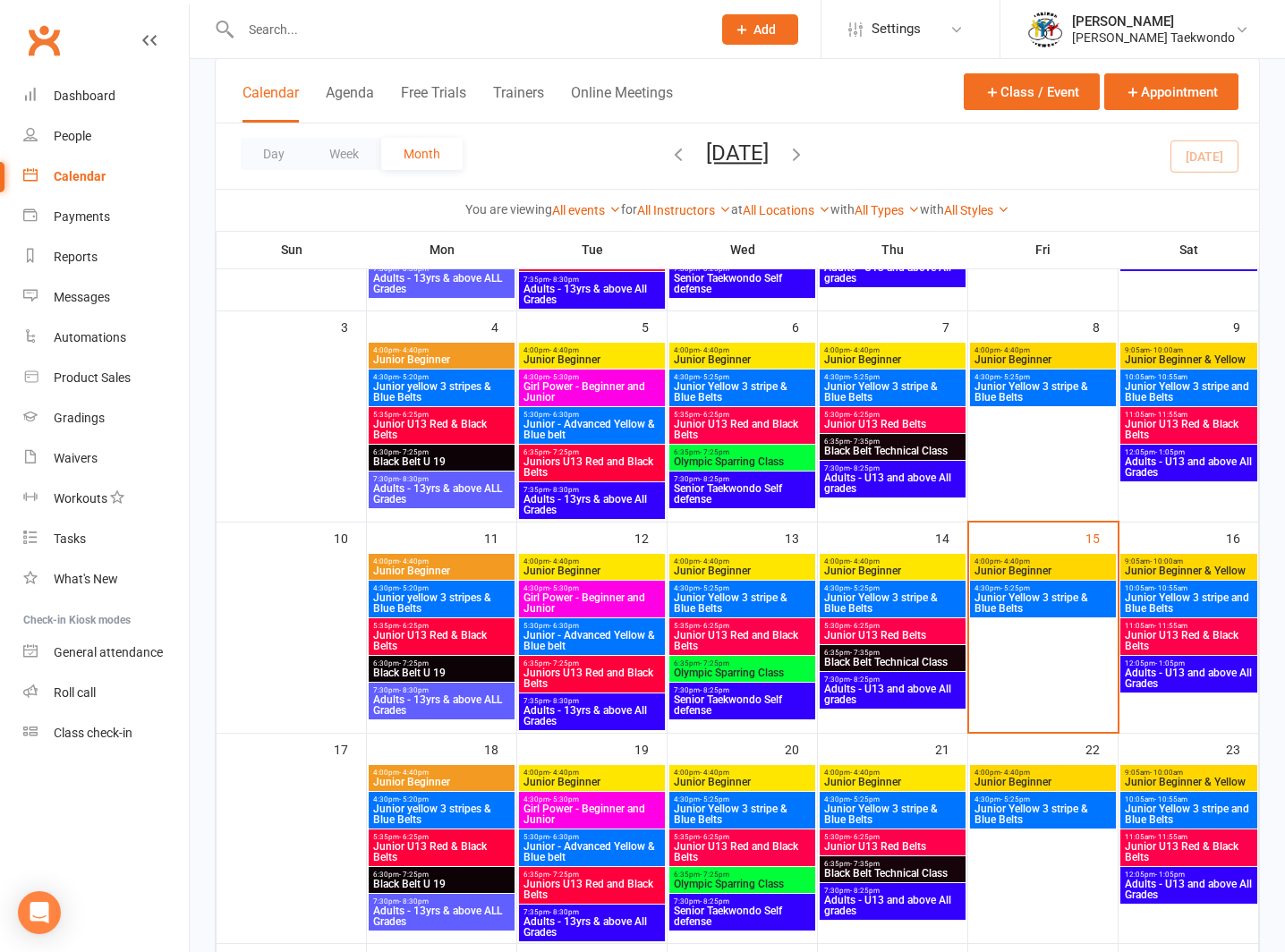
scroll to position [303, 0]
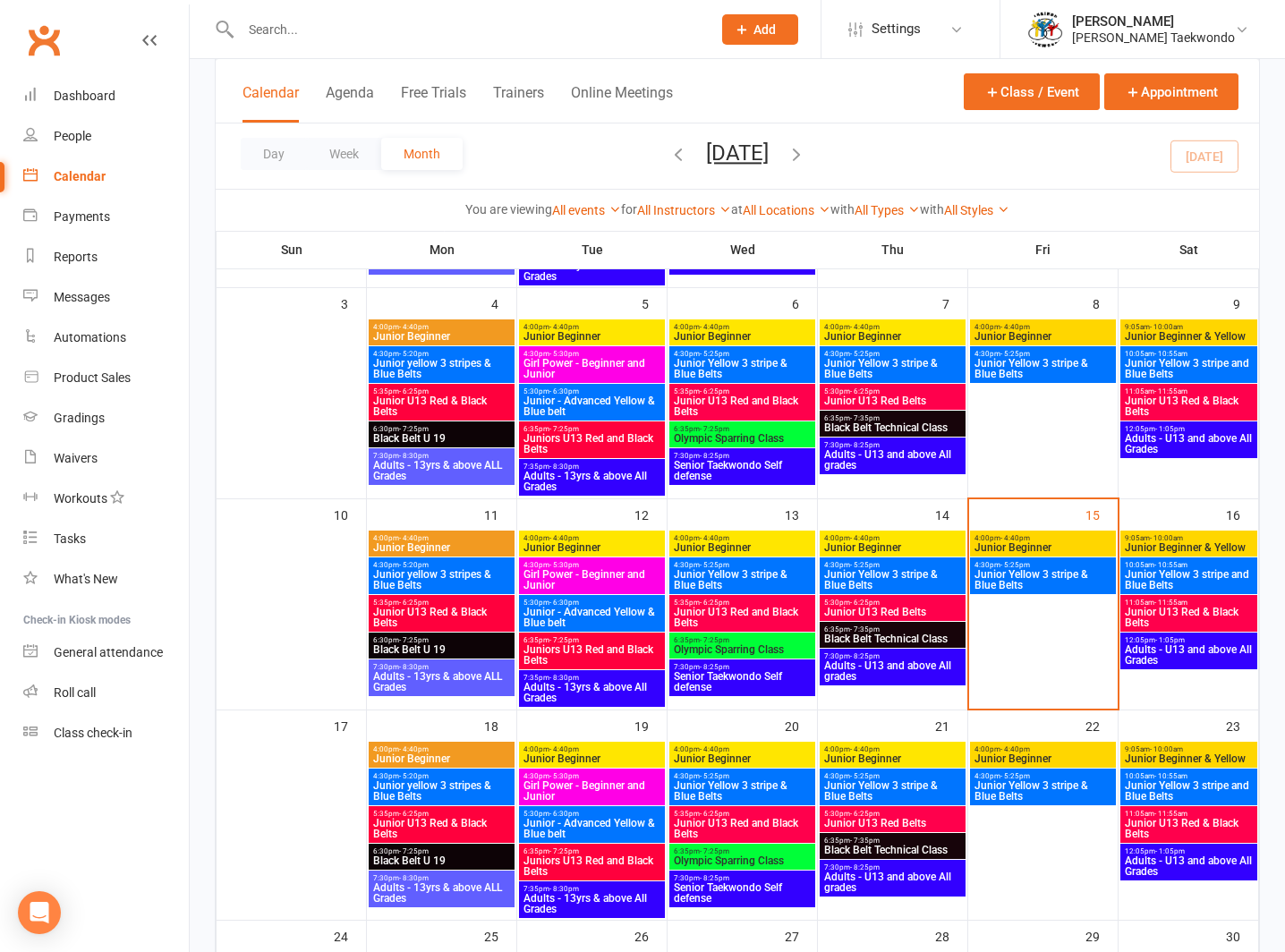
click at [878, 660] on span "Adults - U13 and above All grades" at bounding box center [893, 671] width 139 height 22
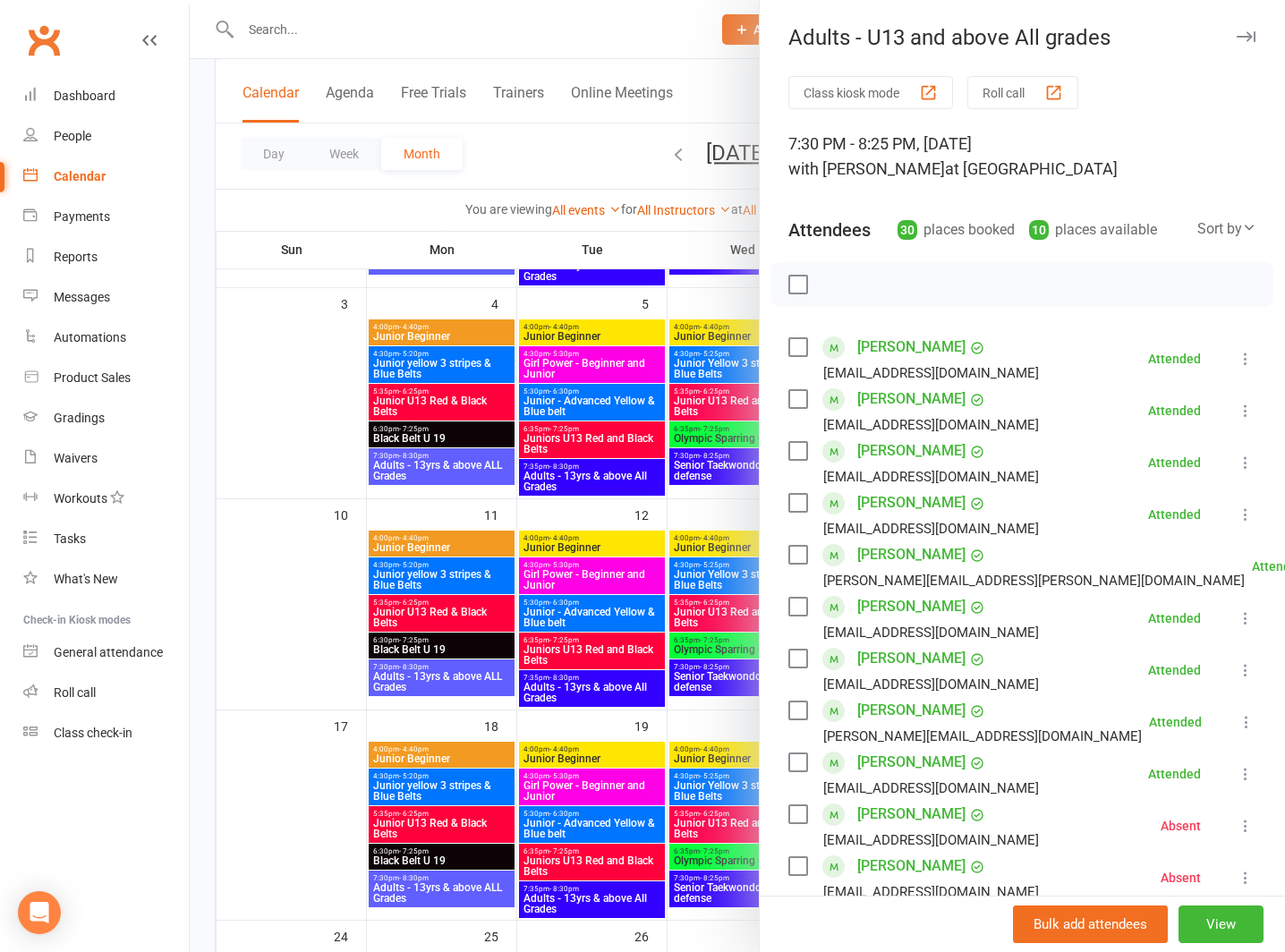
click at [998, 84] on button "Roll call" at bounding box center [1023, 92] width 111 height 34
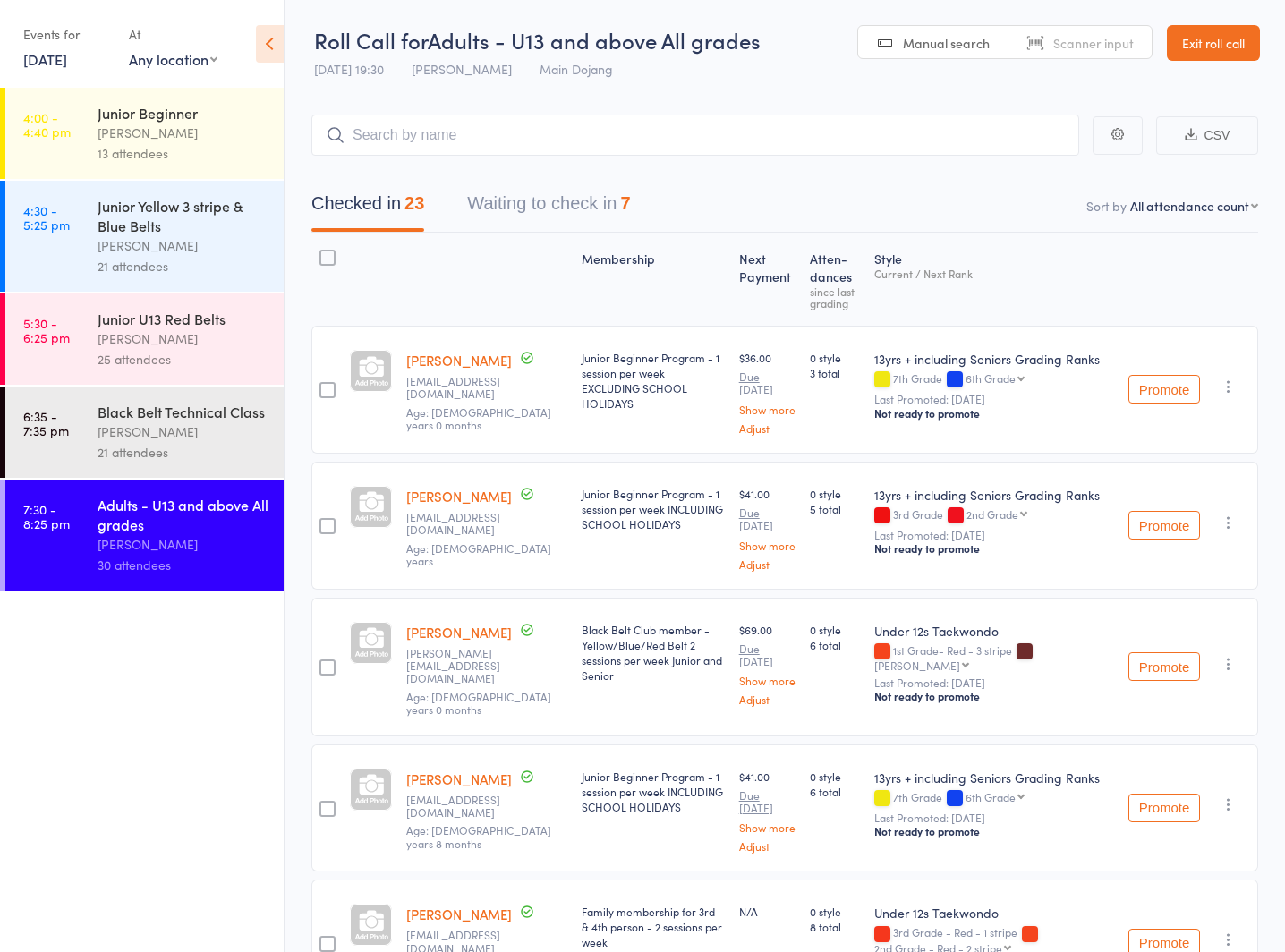
click at [1194, 36] on link "Exit roll call" at bounding box center [1213, 43] width 93 height 36
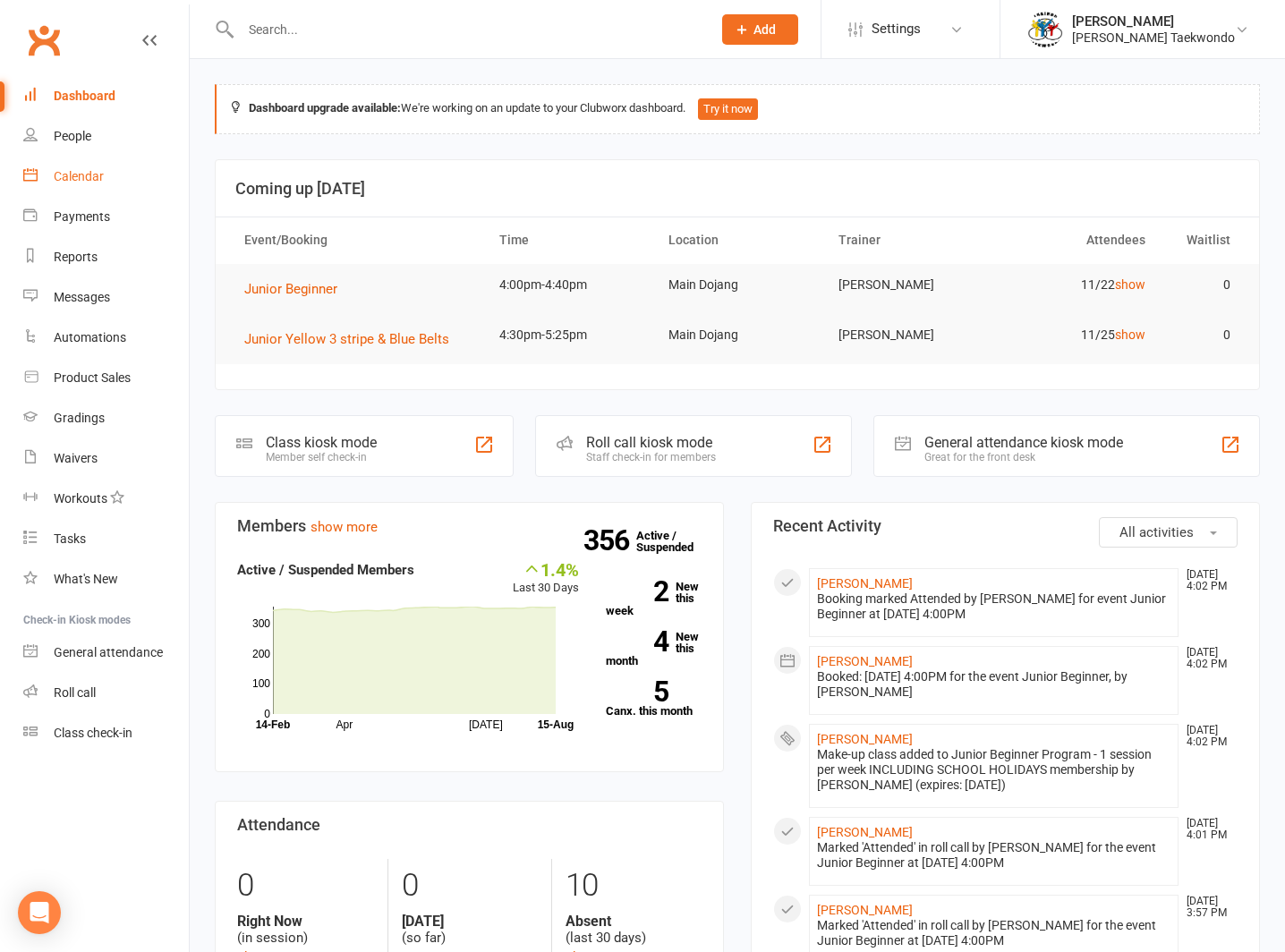
click at [66, 170] on div "Calendar" at bounding box center [78, 177] width 50 height 14
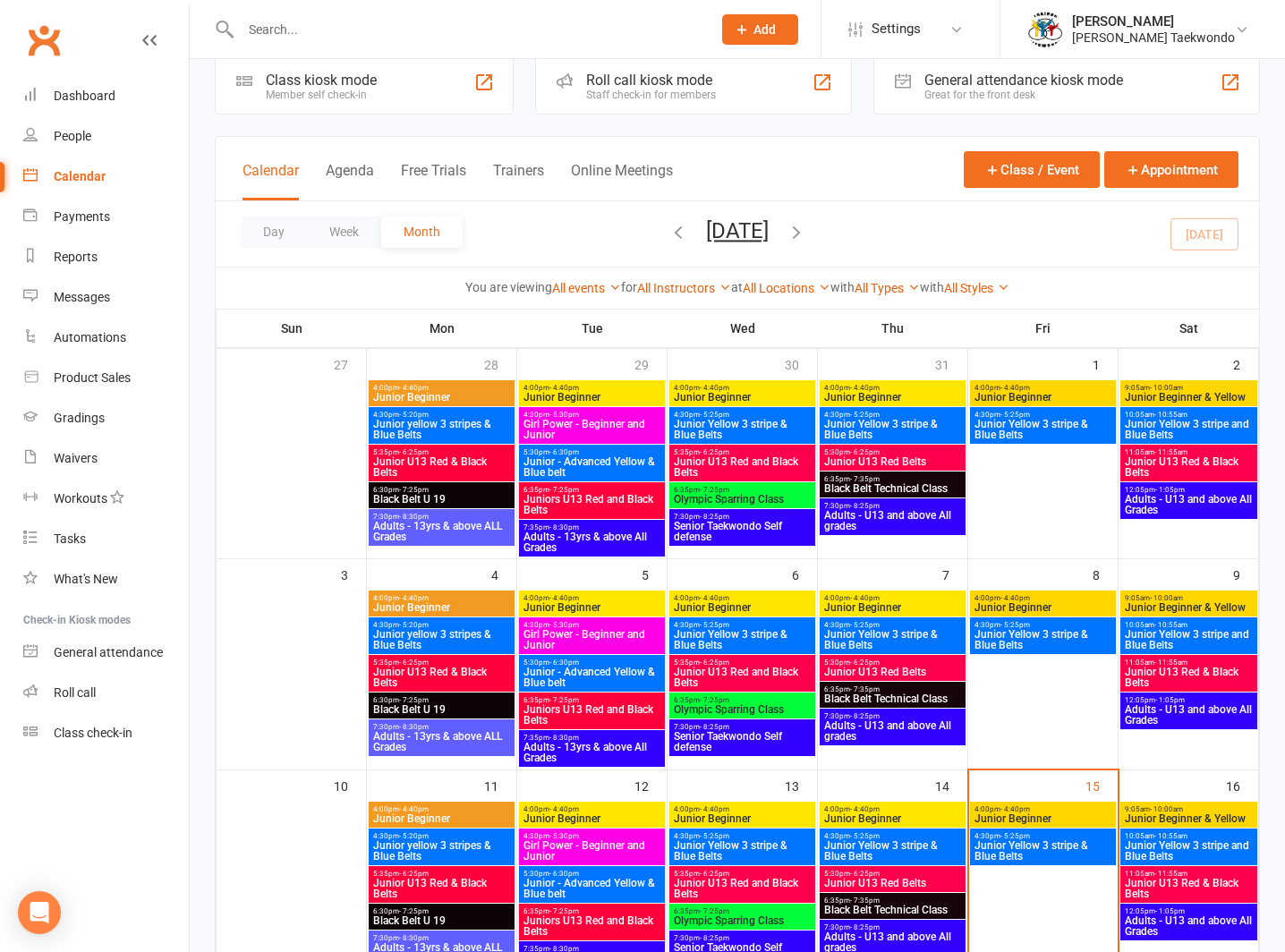
scroll to position [139, 0]
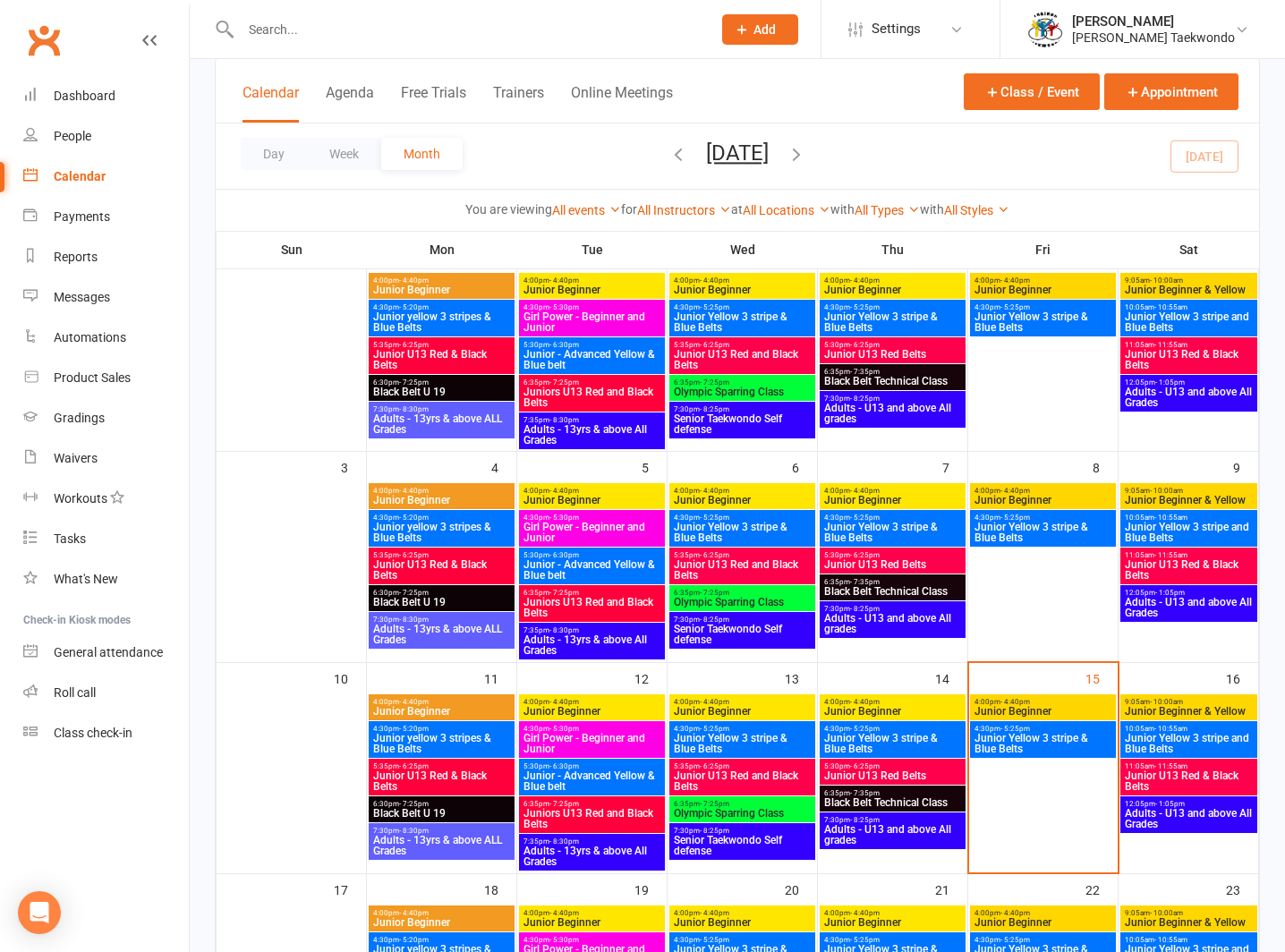
click at [881, 793] on span "6:35pm - 7:35pm" at bounding box center [893, 793] width 139 height 8
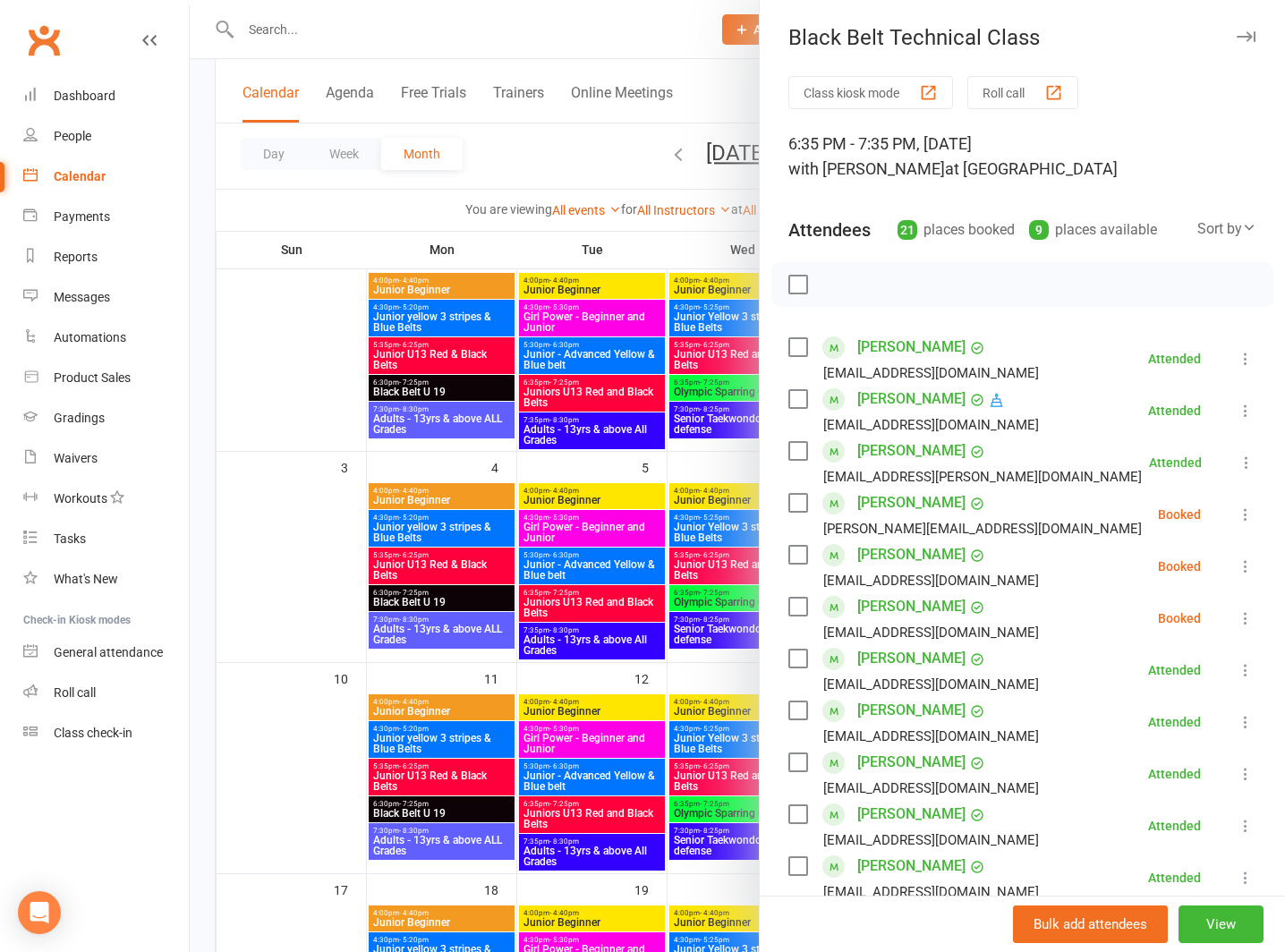
click at [995, 85] on button "Roll call" at bounding box center [1023, 92] width 111 height 34
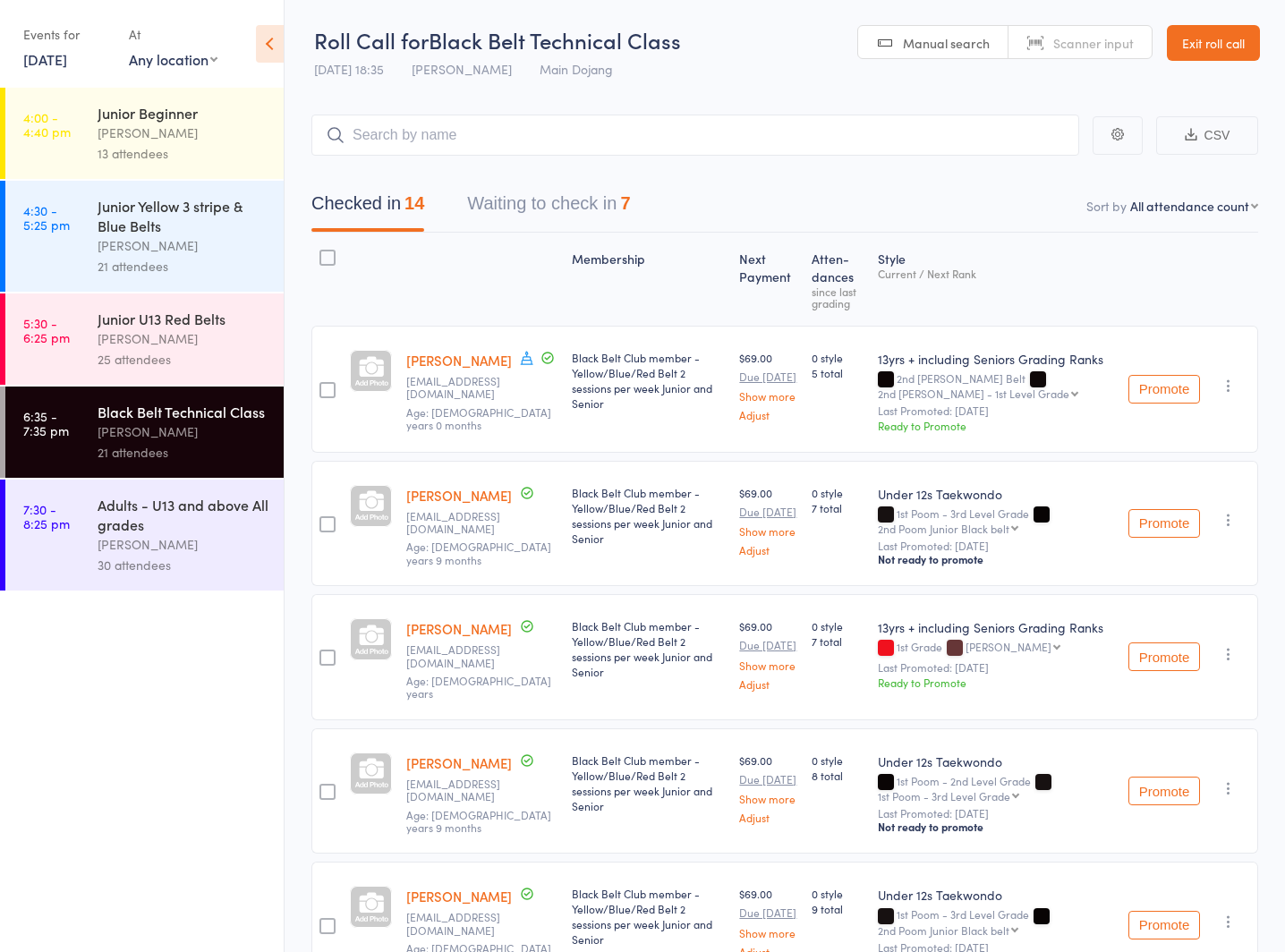
click at [1206, 33] on link "Exit roll call" at bounding box center [1213, 43] width 93 height 36
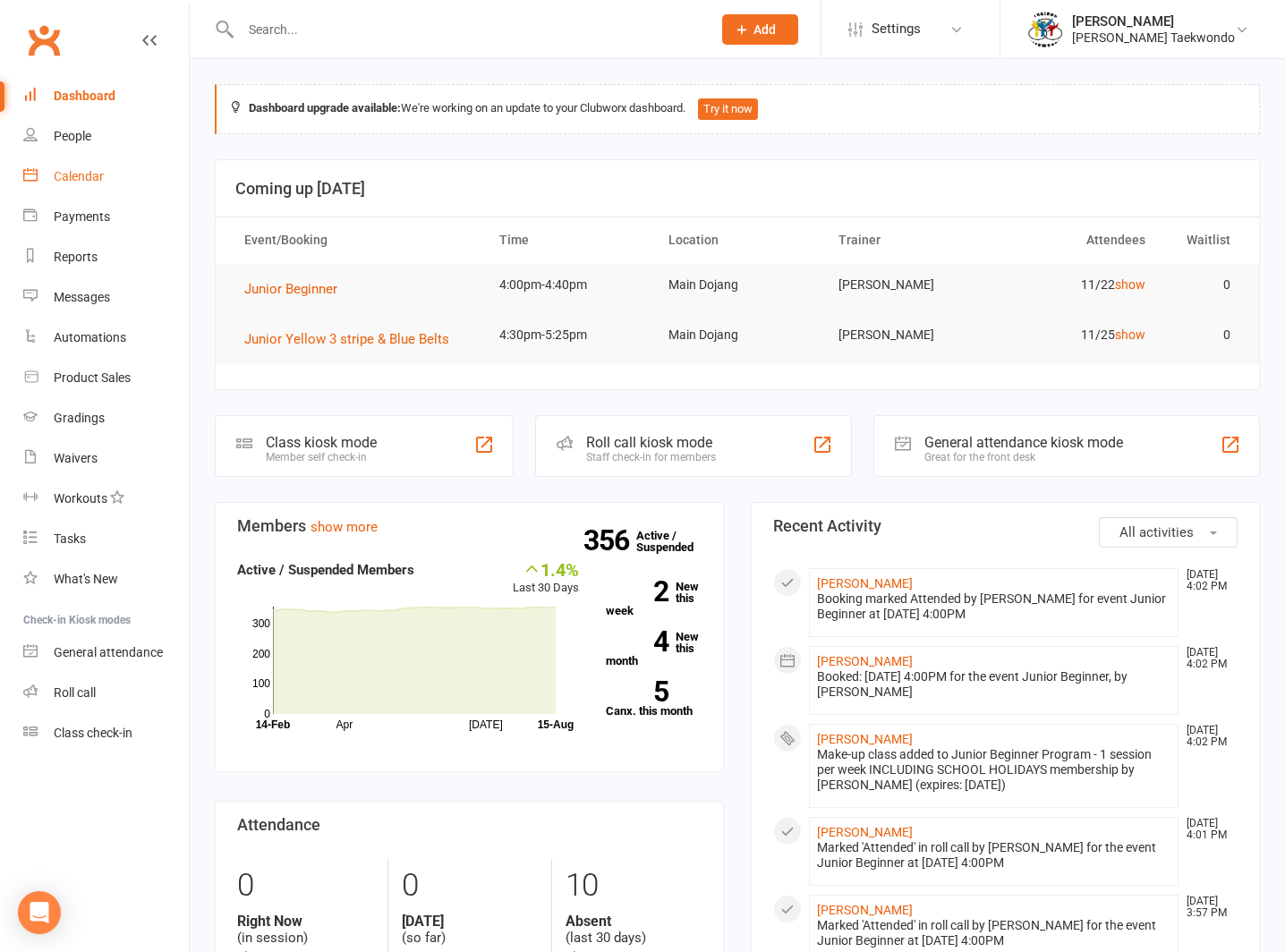
click at [72, 170] on div "Calendar" at bounding box center [78, 177] width 50 height 14
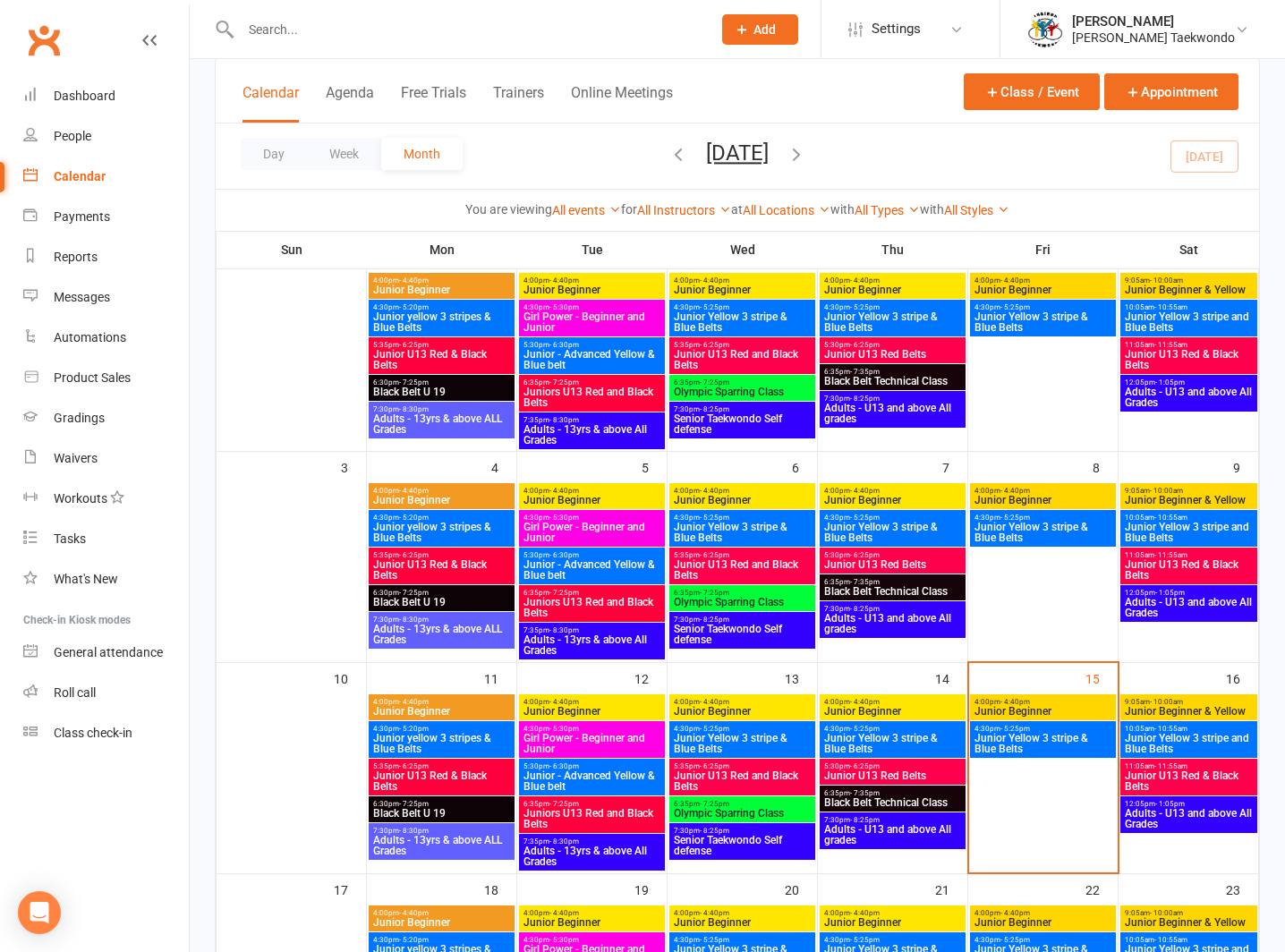
scroll to position [271, 0]
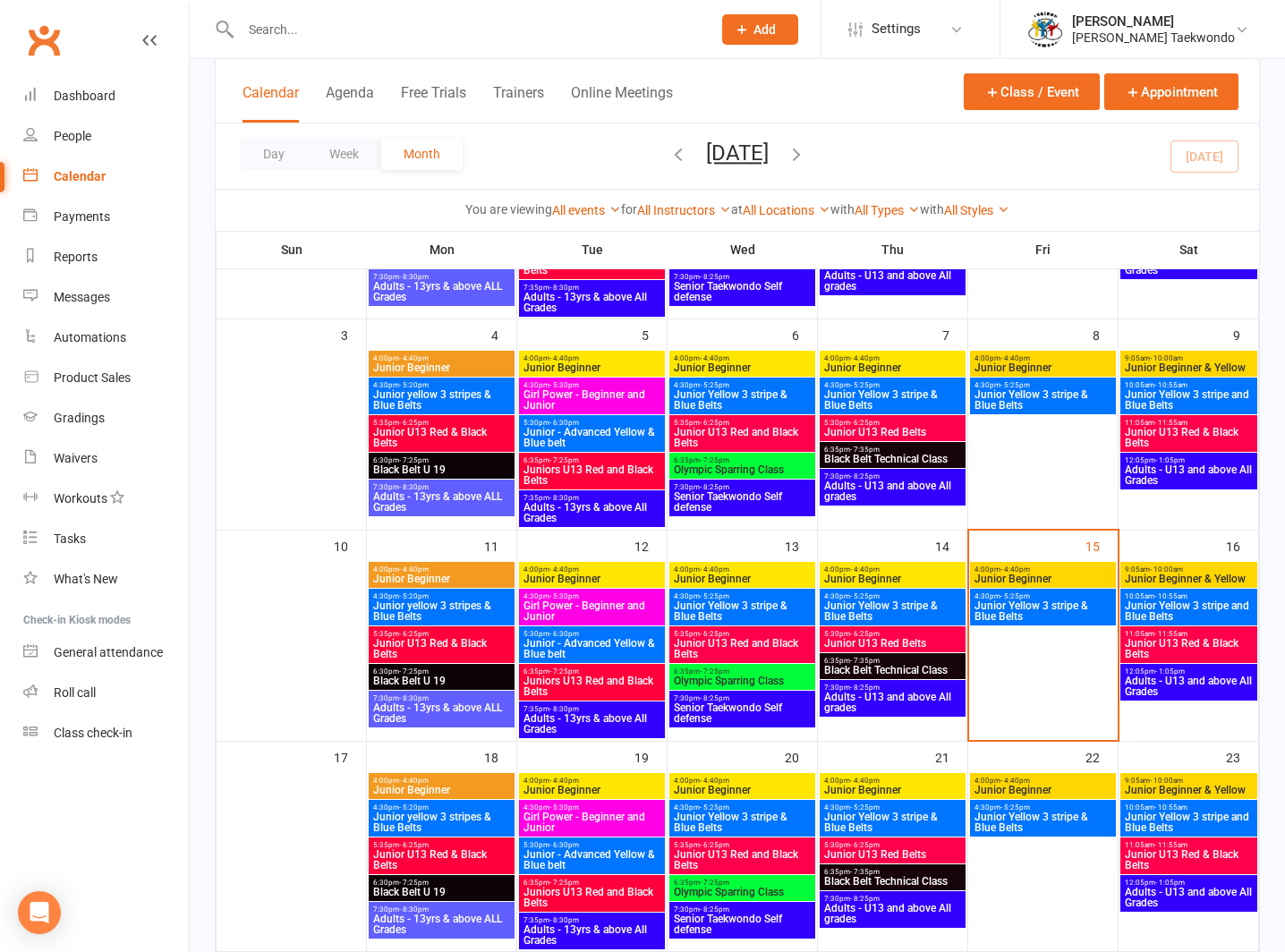
click at [1144, 634] on span "11:05am - 11:55am" at bounding box center [1188, 633] width 130 height 8
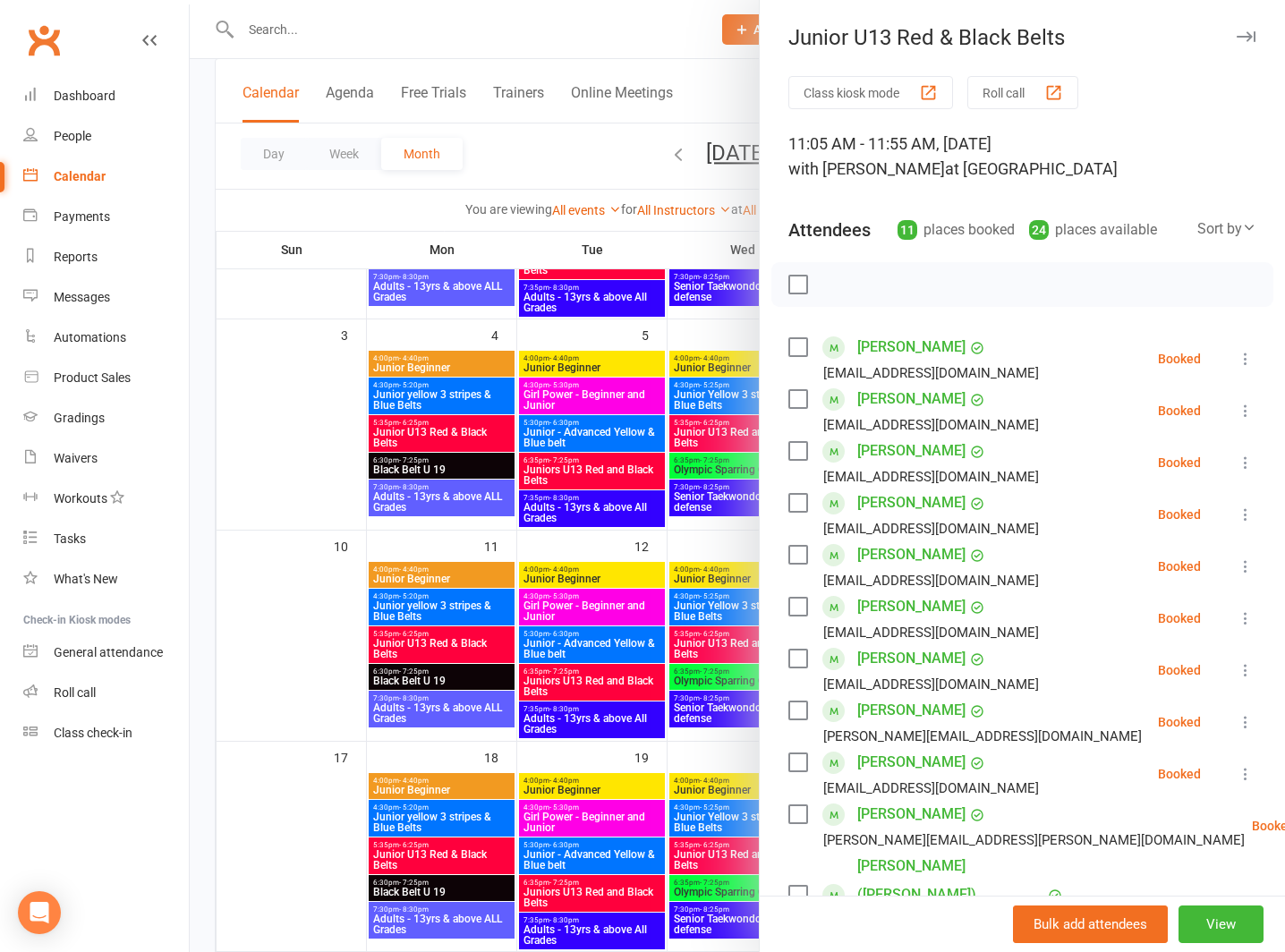
click at [994, 83] on button "Roll call" at bounding box center [1023, 92] width 111 height 34
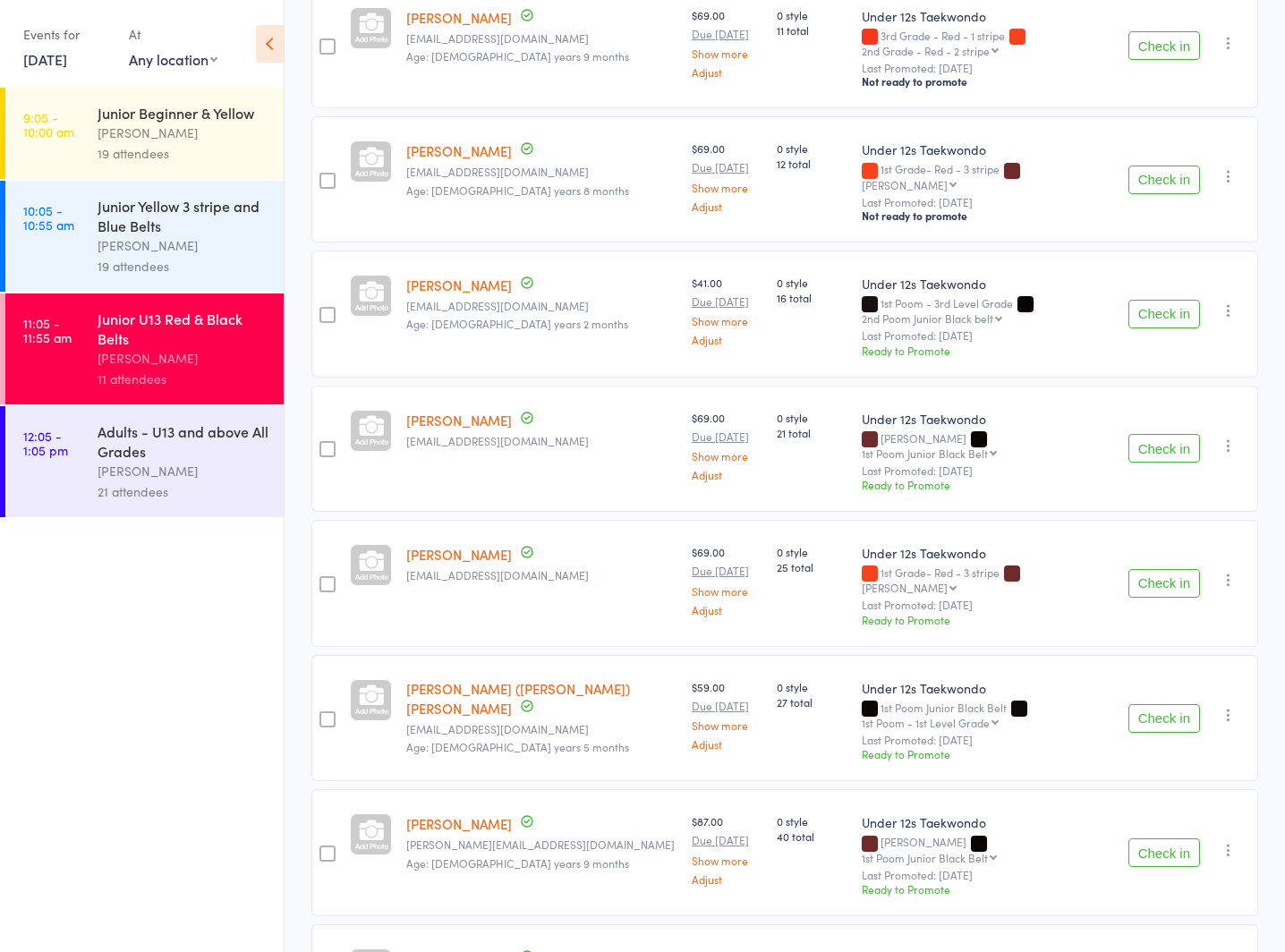
scroll to position [750, 0]
